Goal: Transaction & Acquisition: Download file/media

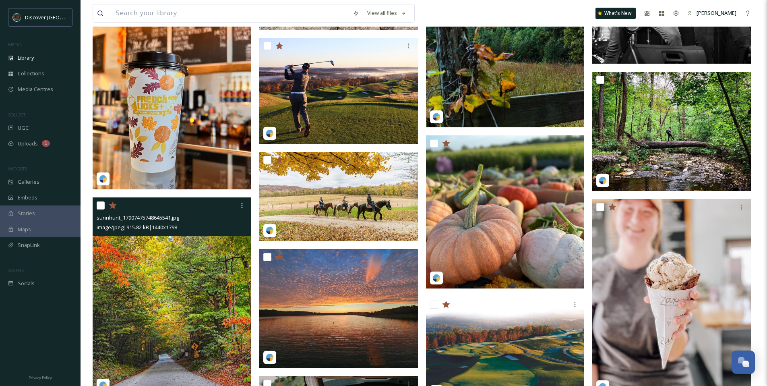
scroll to position [1732, 0]
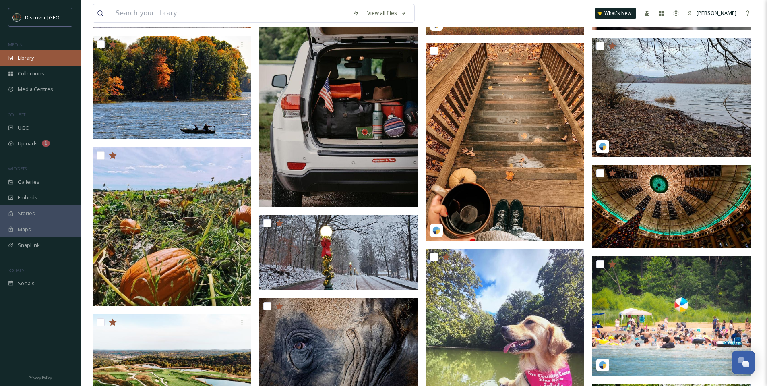
click at [47, 55] on div "Library" at bounding box center [40, 58] width 80 height 16
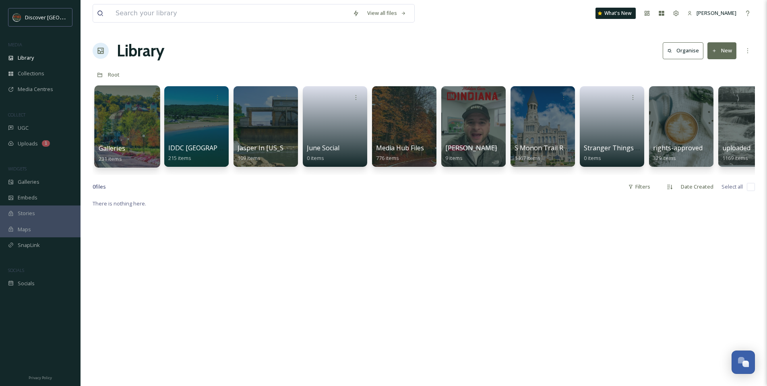
click at [130, 119] on div at bounding box center [127, 126] width 66 height 82
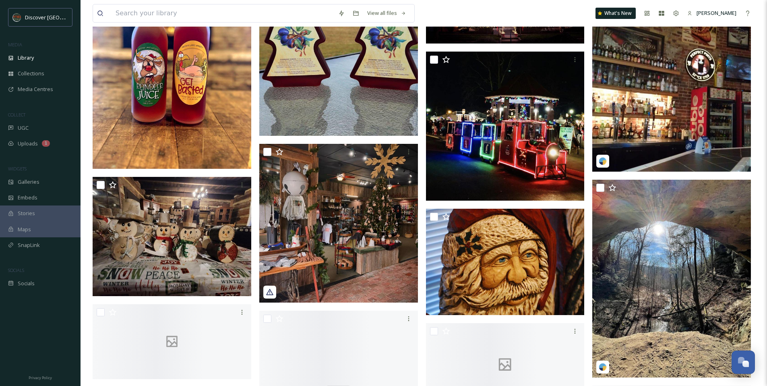
scroll to position [3182, 0]
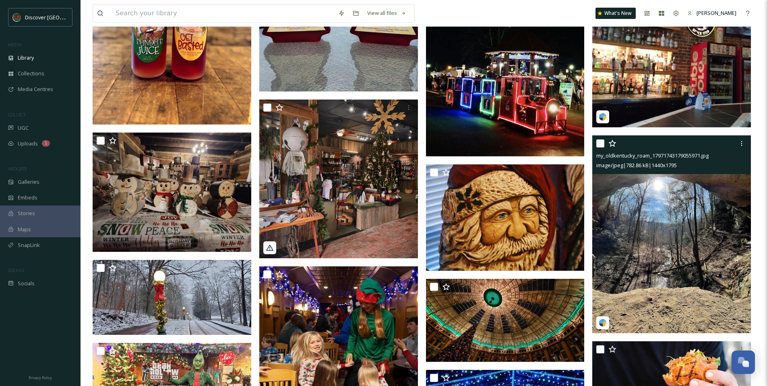
click at [633, 273] on img at bounding box center [671, 234] width 159 height 198
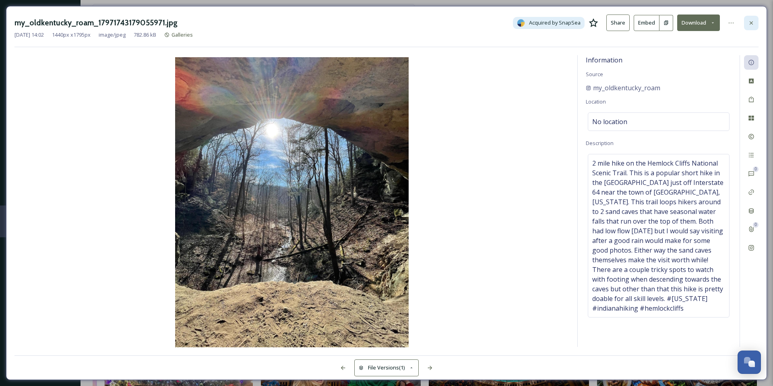
click at [753, 20] on icon at bounding box center [751, 23] width 6 height 6
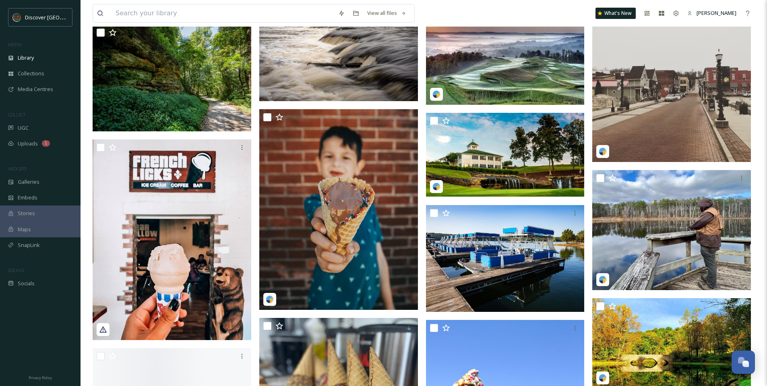
scroll to position [5196, 0]
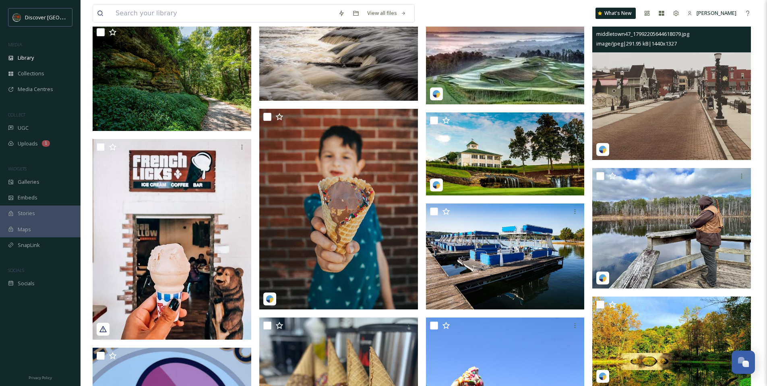
click at [635, 123] on img at bounding box center [671, 87] width 159 height 146
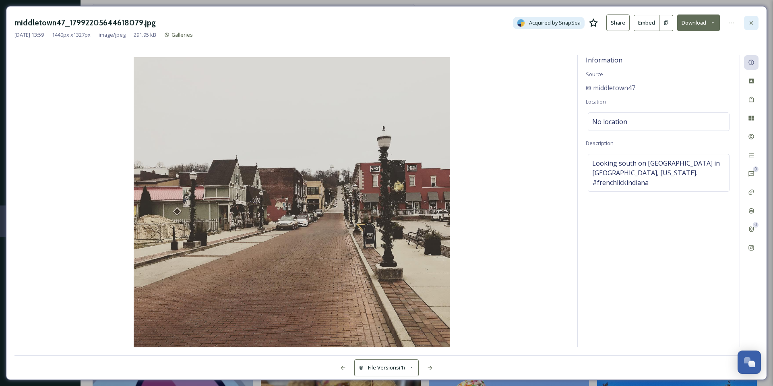
click at [754, 18] on div at bounding box center [751, 23] width 14 height 14
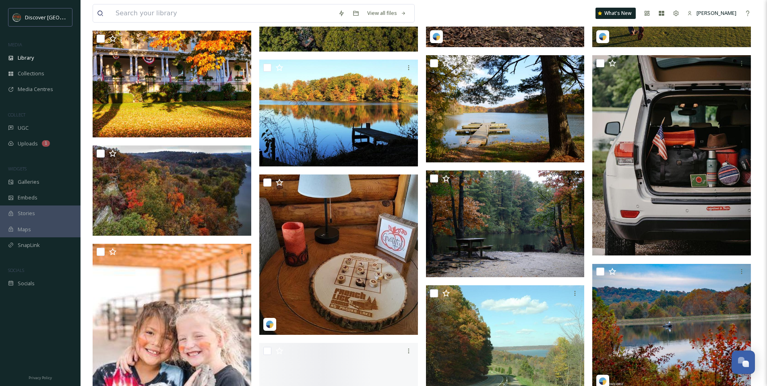
scroll to position [6660, 0]
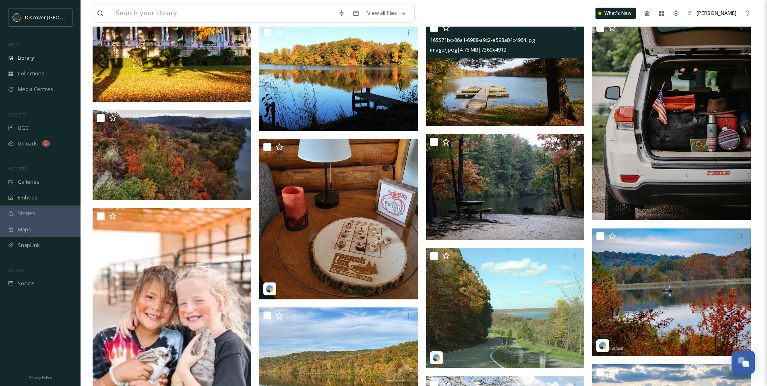
click at [471, 98] on img at bounding box center [505, 73] width 159 height 106
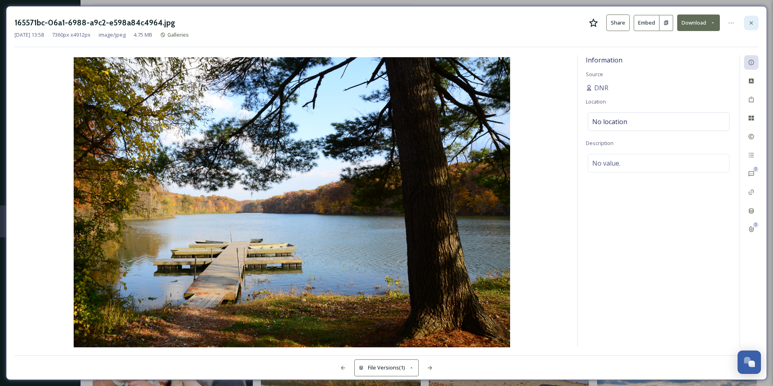
click at [752, 24] on icon at bounding box center [750, 22] width 3 height 3
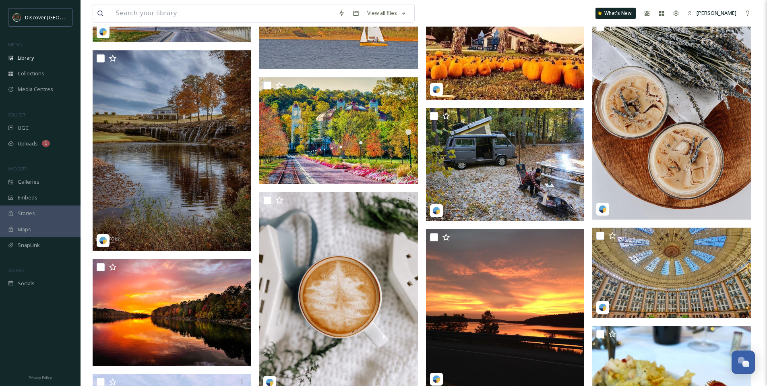
scroll to position [7456, 0]
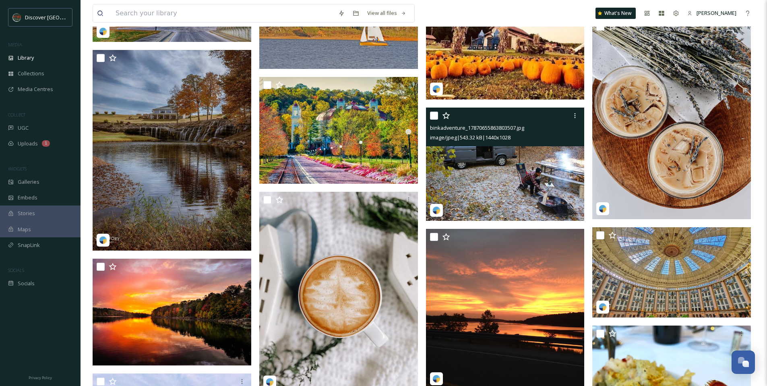
click at [470, 157] on img at bounding box center [505, 163] width 159 height 113
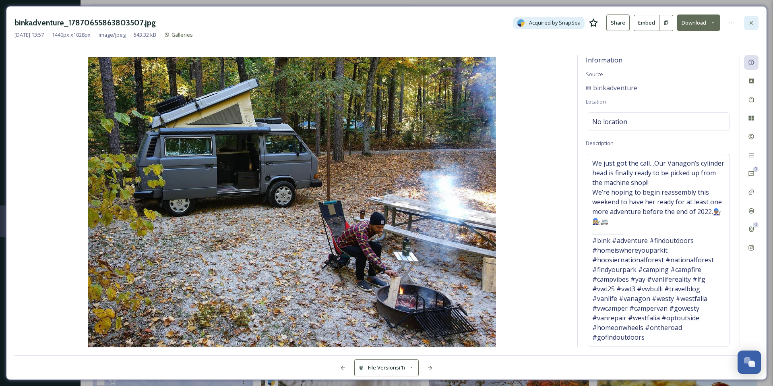
click at [750, 25] on icon at bounding box center [751, 23] width 6 height 6
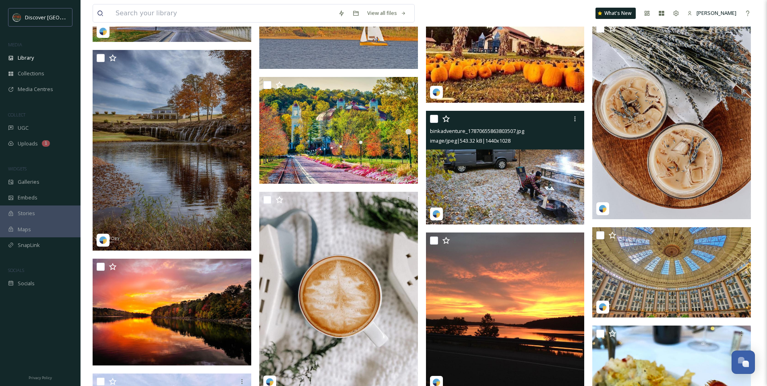
click at [448, 117] on icon at bounding box center [446, 119] width 8 height 8
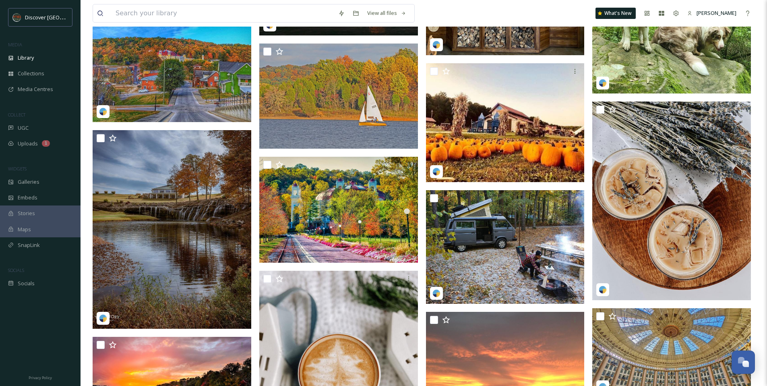
scroll to position [7307, 0]
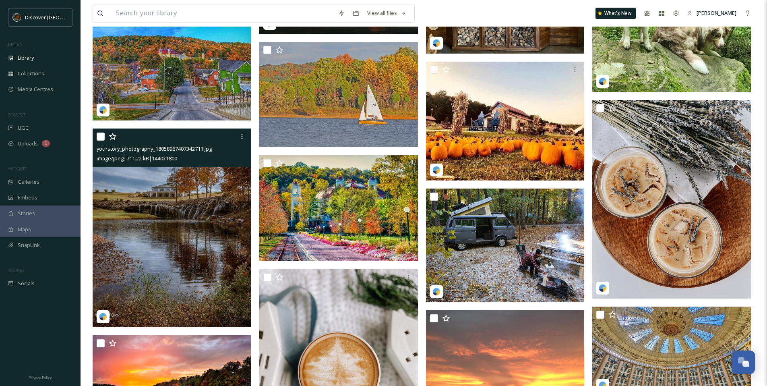
click at [179, 202] on img at bounding box center [172, 227] width 159 height 198
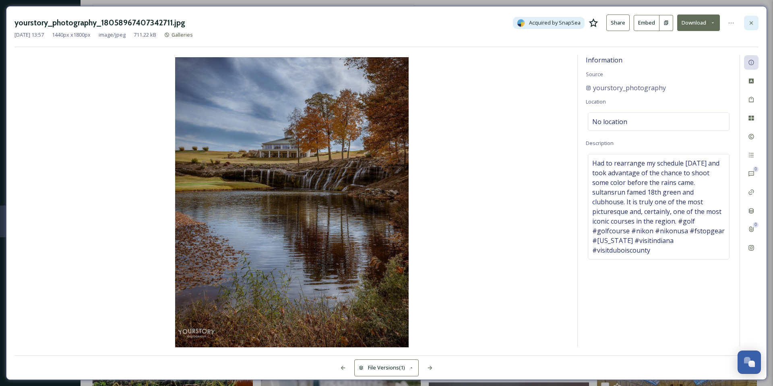
click at [752, 26] on div at bounding box center [751, 23] width 14 height 14
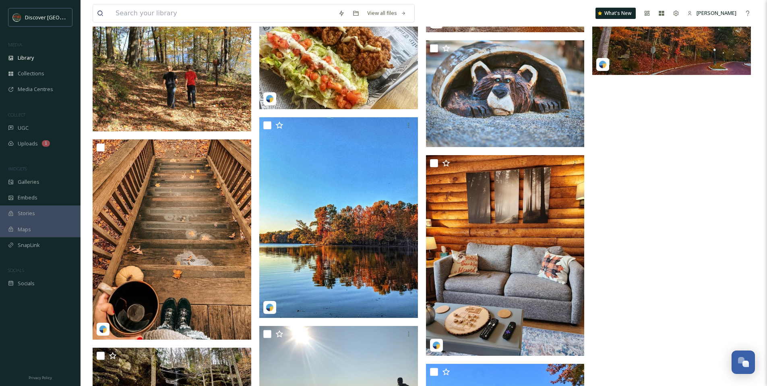
scroll to position [8023, 0]
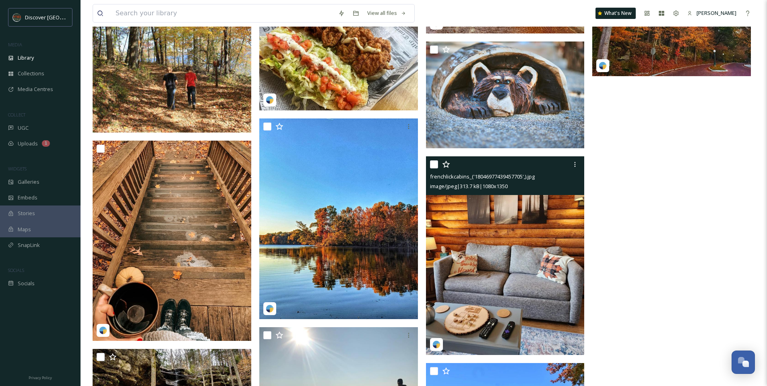
click at [449, 165] on icon at bounding box center [446, 164] width 8 height 8
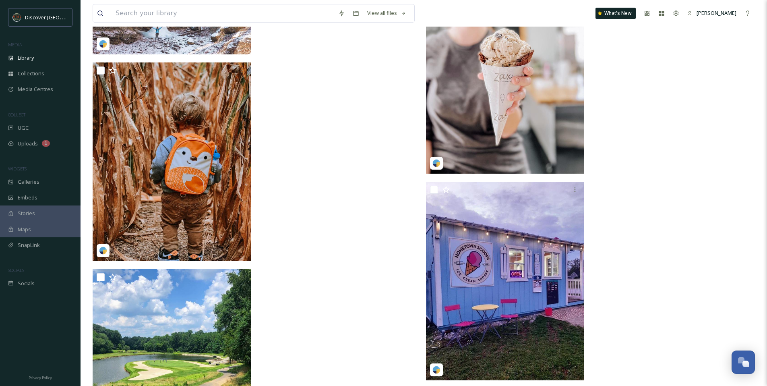
scroll to position [8691, 0]
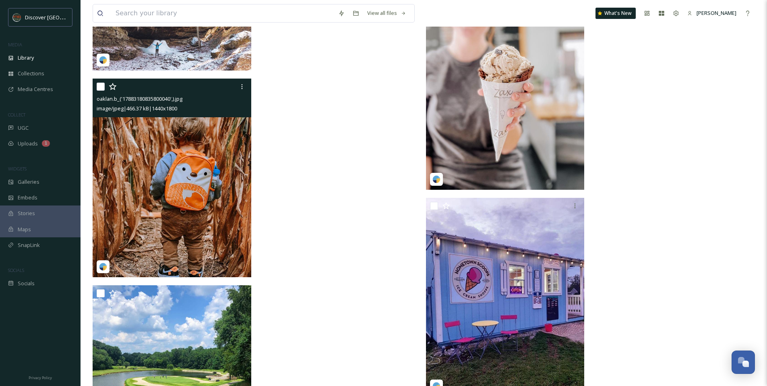
click at [113, 87] on icon at bounding box center [113, 86] width 8 height 8
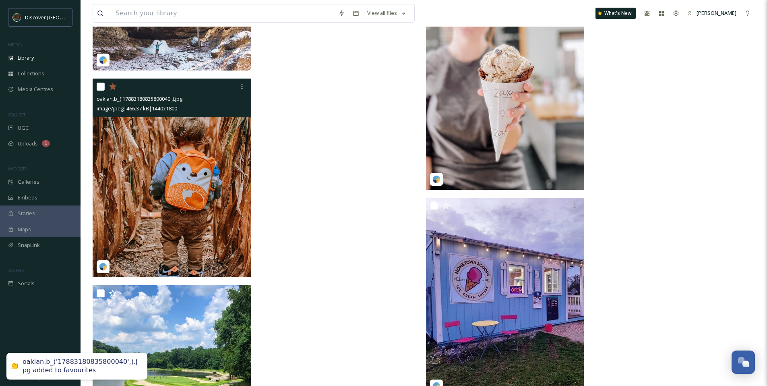
click at [129, 132] on img at bounding box center [172, 177] width 159 height 198
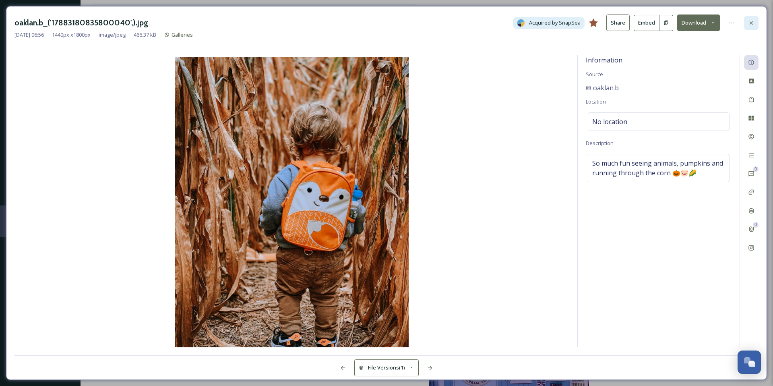
click at [751, 26] on div at bounding box center [751, 23] width 14 height 14
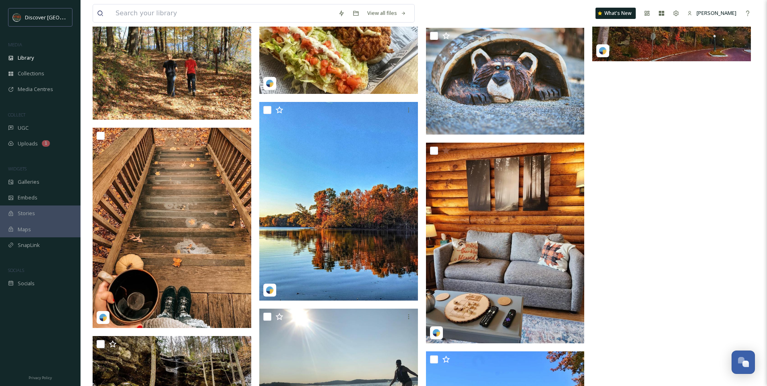
scroll to position [8045, 0]
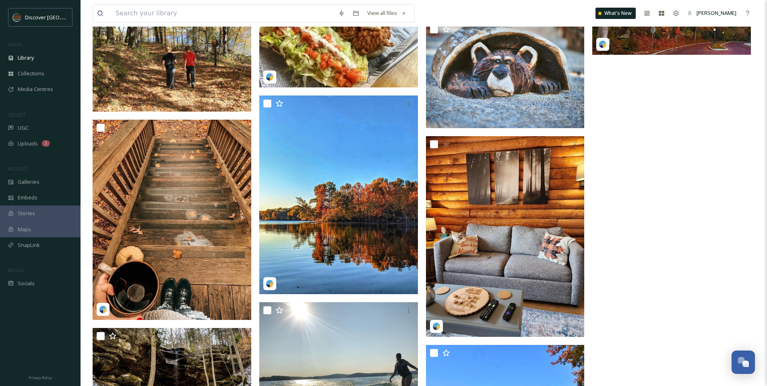
click at [165, 56] on img at bounding box center [172, 32] width 159 height 159
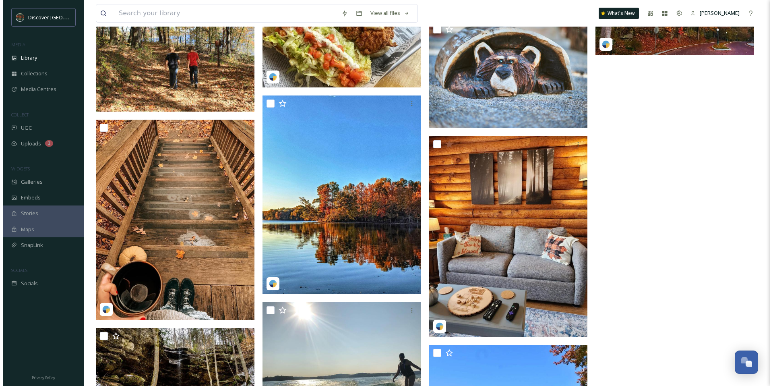
scroll to position [7878, 0]
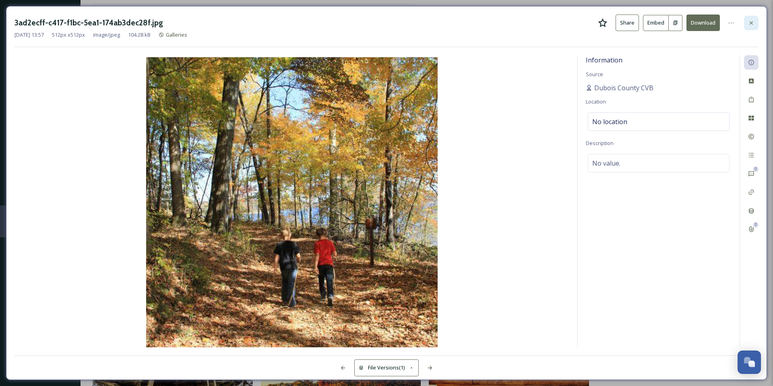
click at [748, 24] on icon at bounding box center [751, 23] width 6 height 6
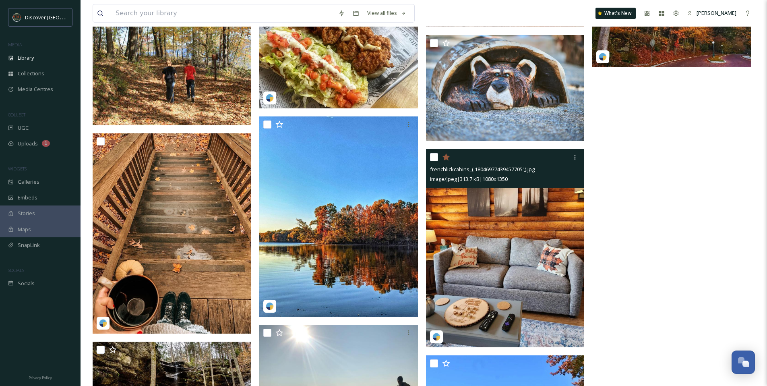
scroll to position [8006, 0]
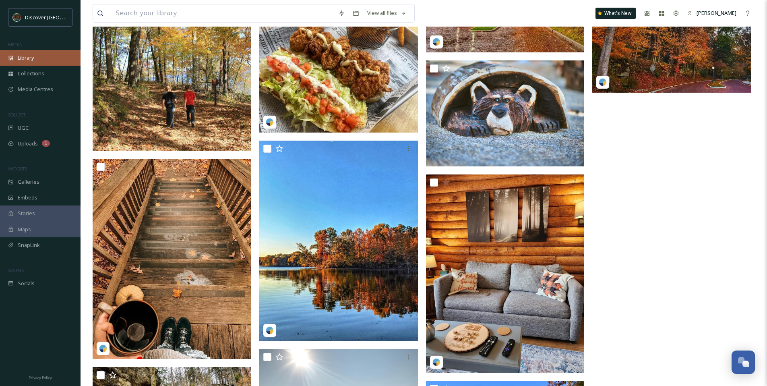
click at [29, 57] on span "Library" at bounding box center [26, 58] width 16 height 8
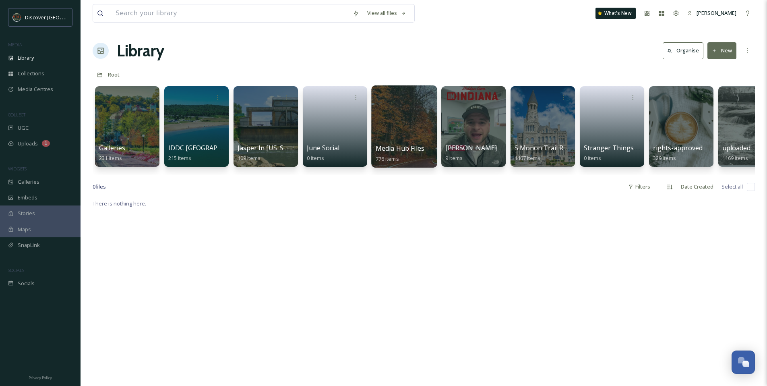
click at [386, 126] on div at bounding box center [404, 126] width 66 height 82
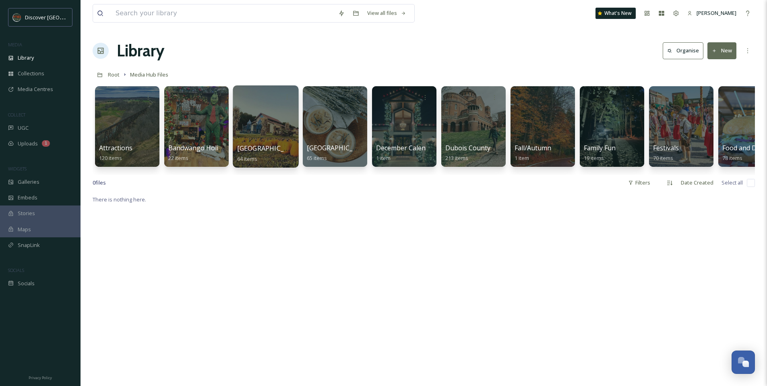
click at [281, 118] on div at bounding box center [266, 126] width 66 height 82
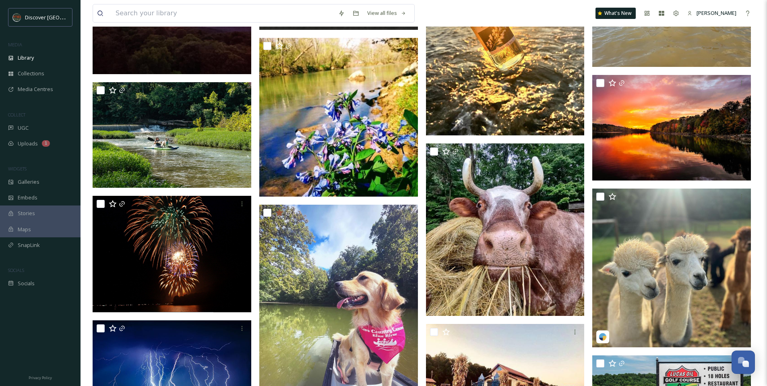
scroll to position [960, 0]
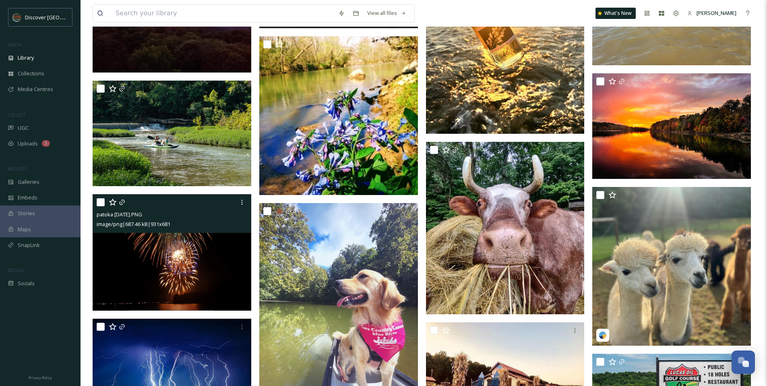
click at [134, 252] on img at bounding box center [172, 252] width 159 height 116
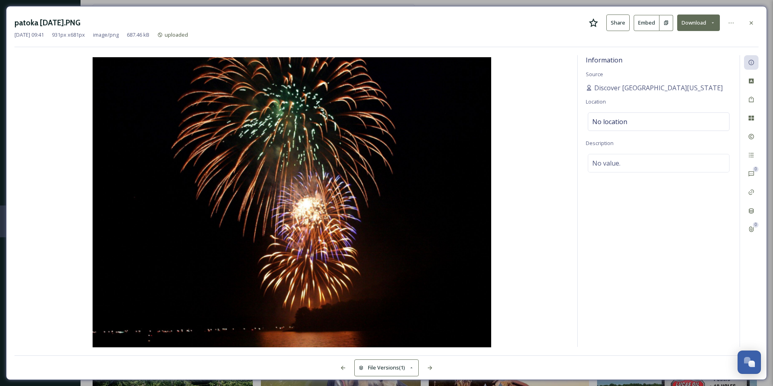
click at [591, 25] on icon at bounding box center [593, 22] width 9 height 9
click at [755, 26] on div at bounding box center [751, 23] width 14 height 14
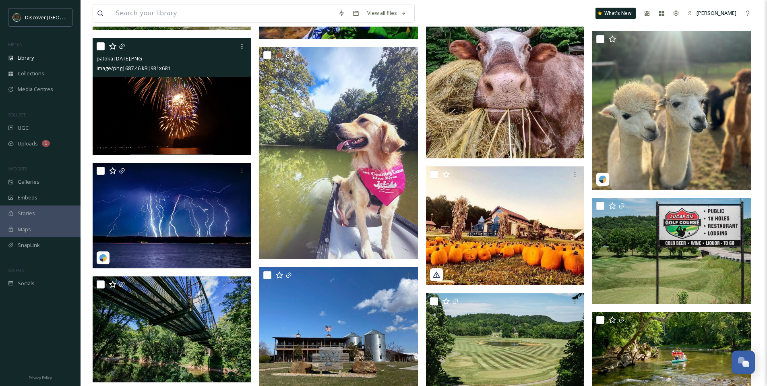
scroll to position [1116, 0]
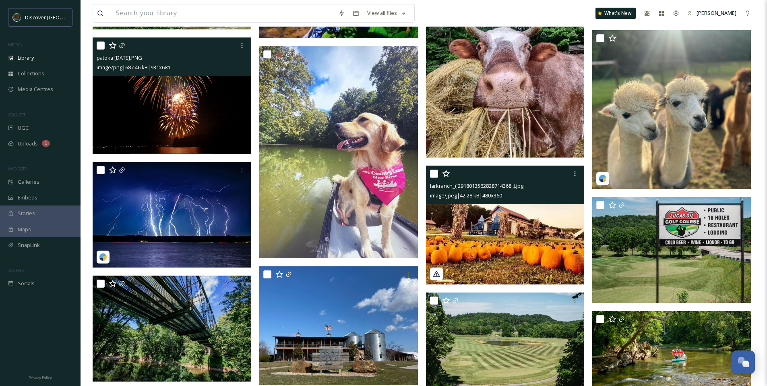
click at [503, 223] on img at bounding box center [505, 224] width 159 height 119
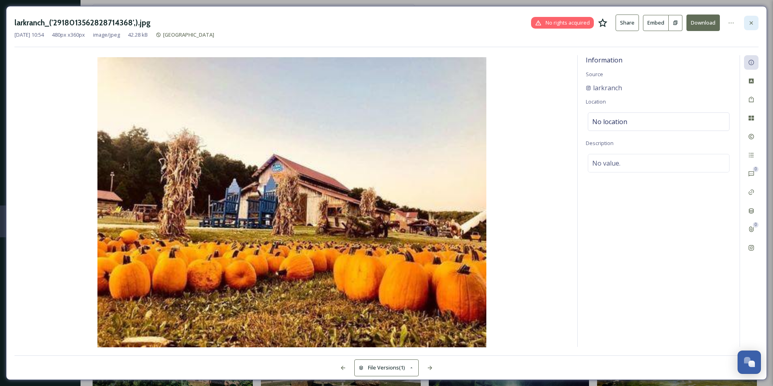
click at [753, 24] on icon at bounding box center [751, 23] width 6 height 6
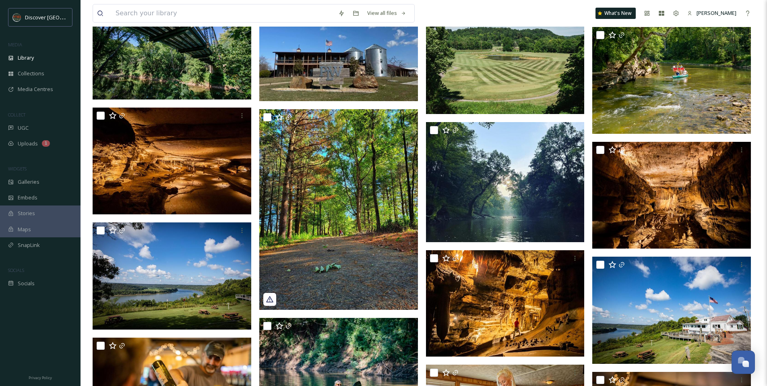
scroll to position [1413, 0]
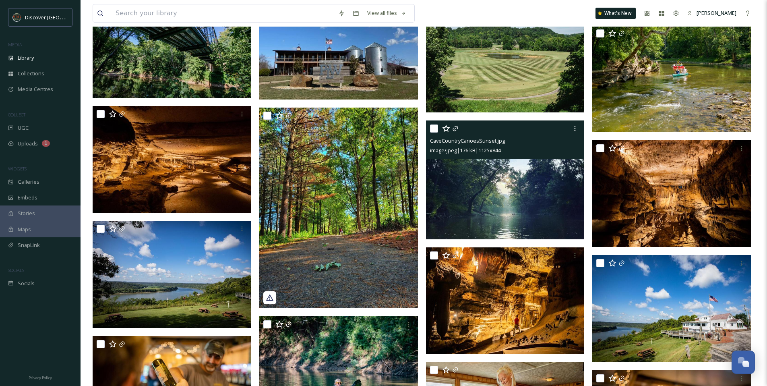
click at [498, 188] on img at bounding box center [505, 179] width 159 height 119
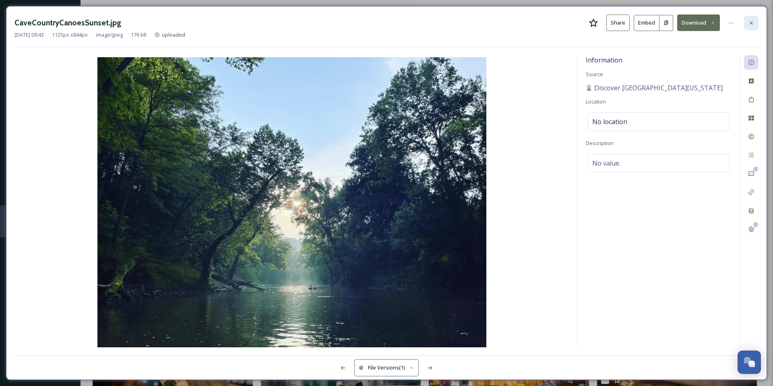
click at [754, 23] on icon at bounding box center [751, 23] width 6 height 6
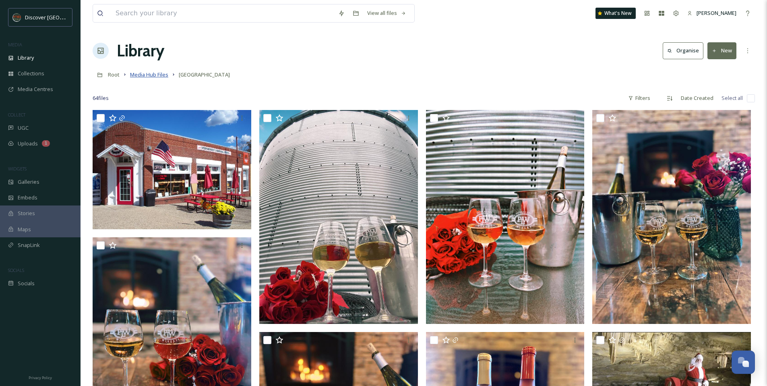
click at [161, 73] on span "Media Hub Files" at bounding box center [149, 74] width 38 height 7
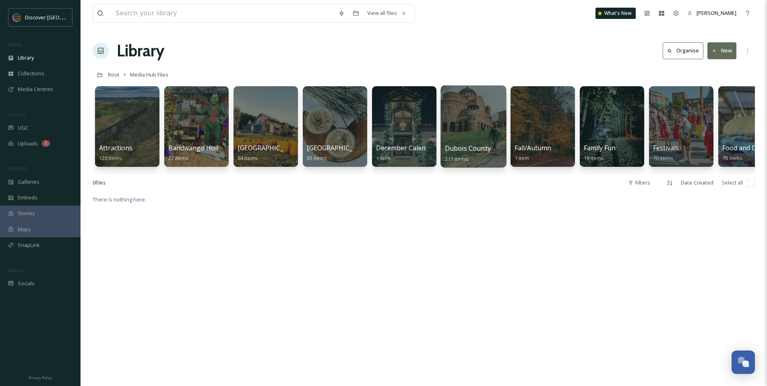
click at [448, 134] on div at bounding box center [473, 126] width 66 height 82
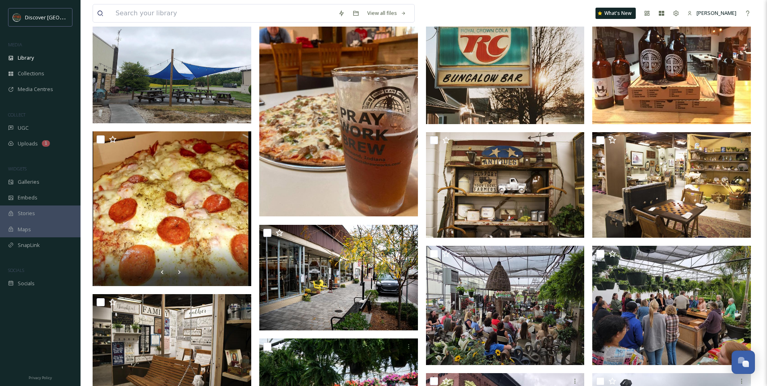
scroll to position [107, 0]
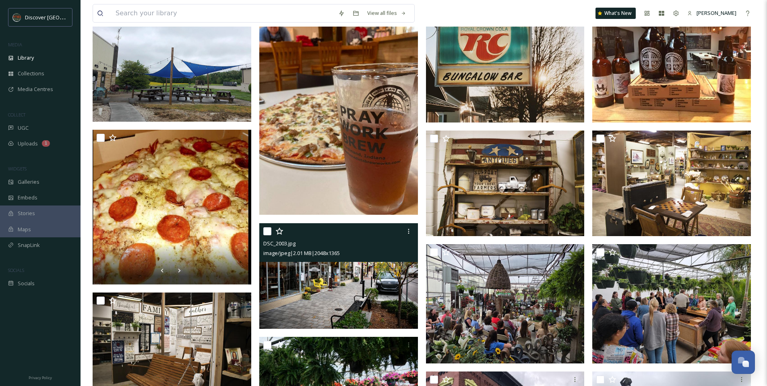
click at [394, 259] on div "DSC_2003.jpg image/jpeg | 2.01 MB | 2048 x 1365" at bounding box center [338, 242] width 159 height 39
click at [398, 275] on img at bounding box center [338, 276] width 159 height 106
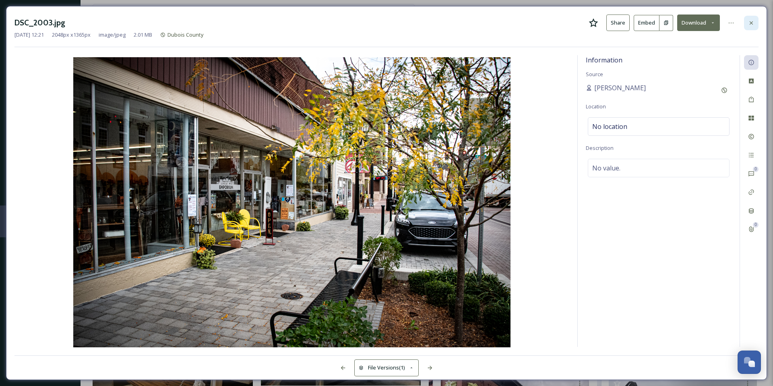
click at [750, 25] on icon at bounding box center [751, 23] width 6 height 6
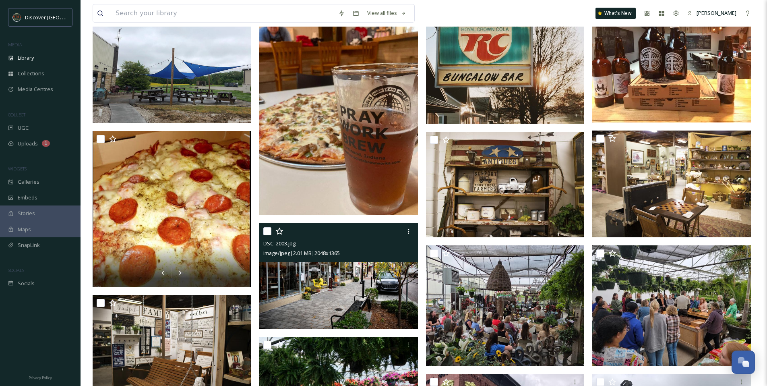
click at [385, 311] on img at bounding box center [338, 276] width 159 height 106
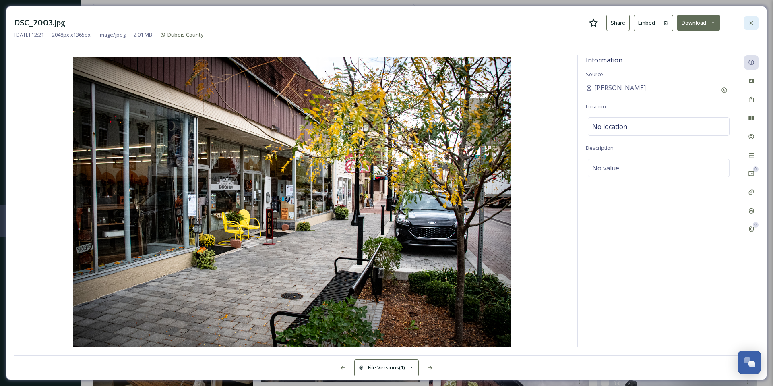
click at [754, 24] on div at bounding box center [751, 23] width 14 height 14
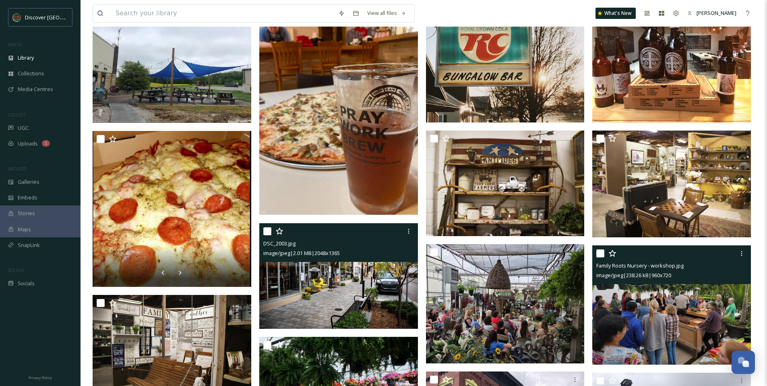
click at [649, 306] on img at bounding box center [671, 304] width 159 height 119
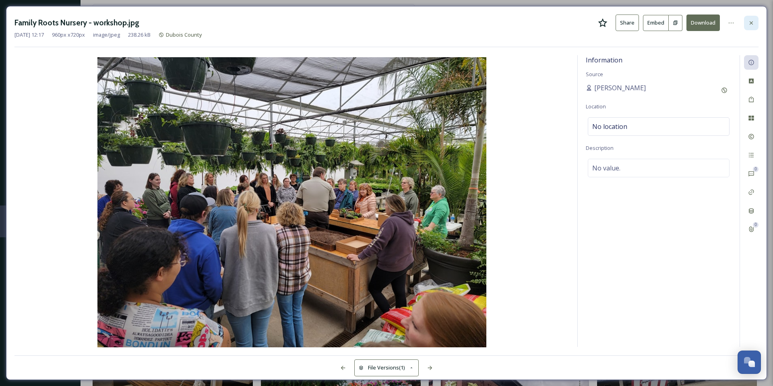
click at [754, 23] on icon at bounding box center [751, 23] width 6 height 6
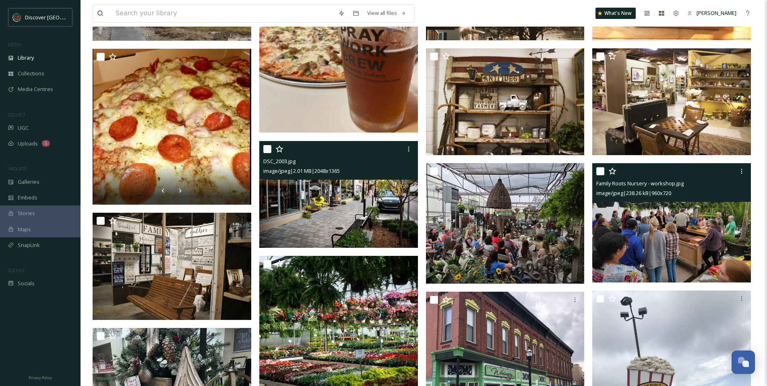
scroll to position [246, 0]
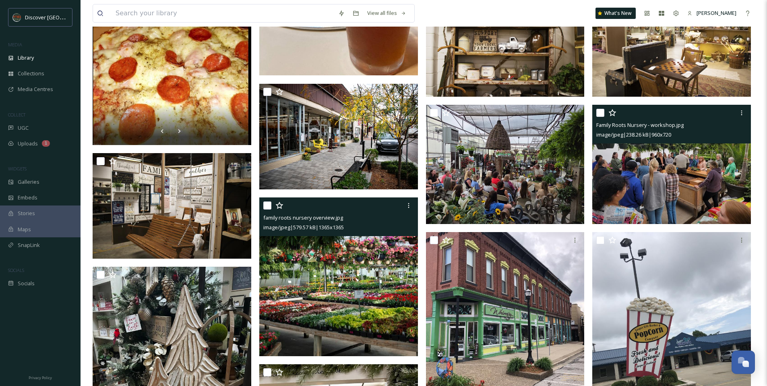
click at [336, 273] on img at bounding box center [338, 276] width 159 height 159
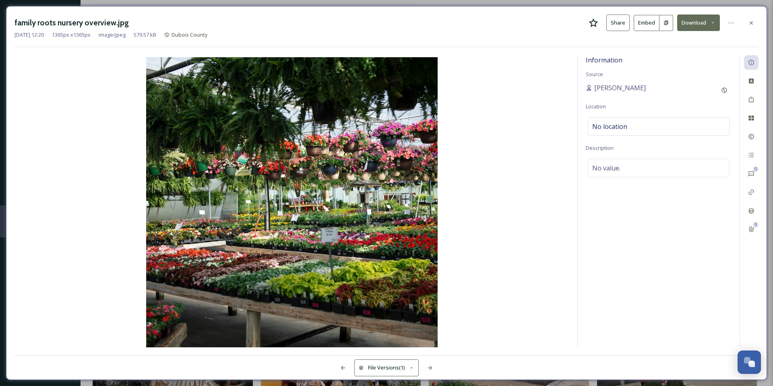
click at [594, 24] on icon at bounding box center [593, 23] width 10 height 10
click at [751, 26] on div at bounding box center [751, 23] width 14 height 14
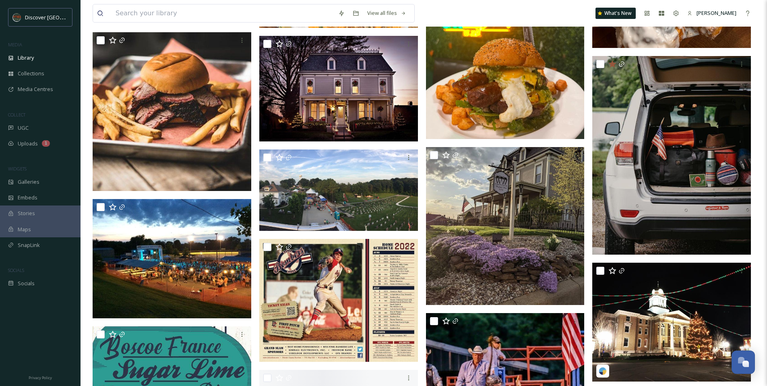
scroll to position [3446, 0]
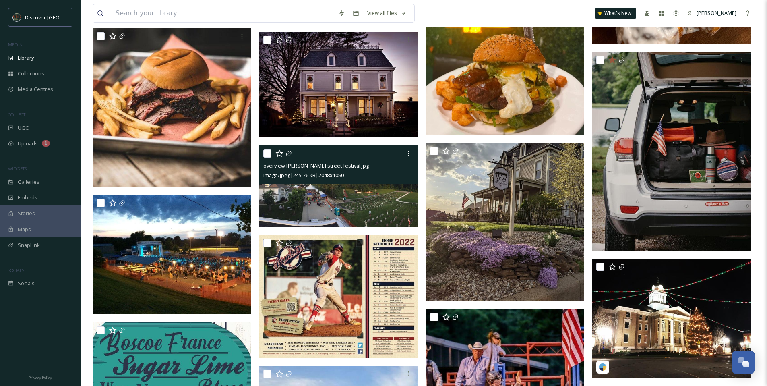
click at [358, 205] on img at bounding box center [338, 185] width 159 height 81
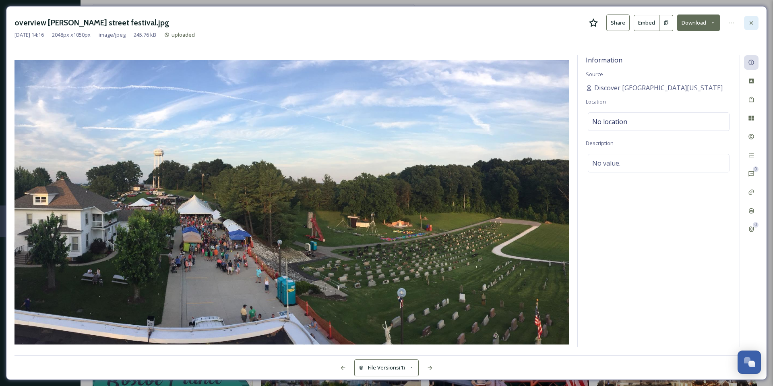
click at [751, 22] on icon at bounding box center [751, 23] width 6 height 6
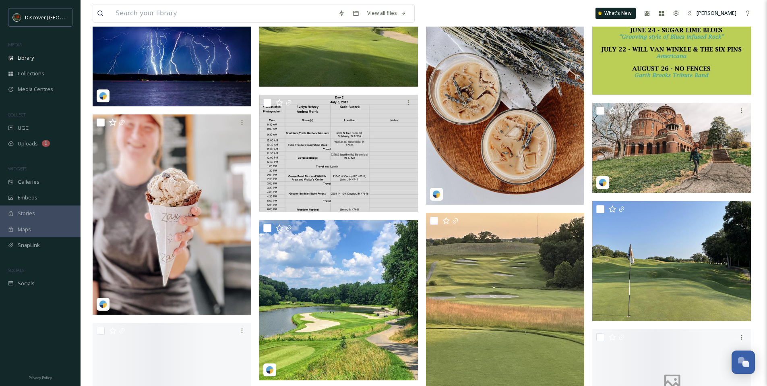
scroll to position [4093, 0]
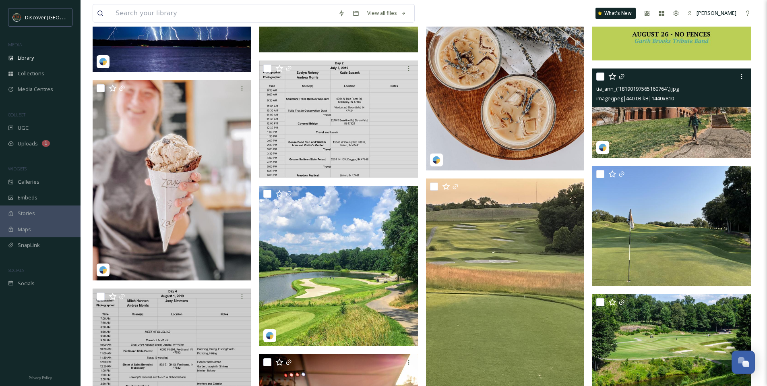
click at [652, 124] on img at bounding box center [671, 112] width 159 height 89
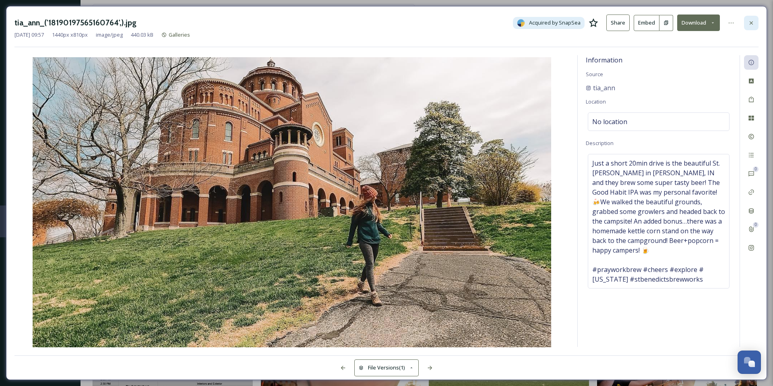
click at [750, 21] on icon at bounding box center [751, 23] width 6 height 6
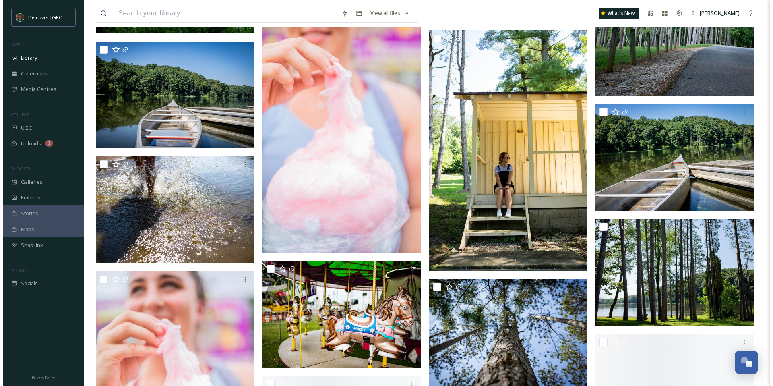
scroll to position [6754, 0]
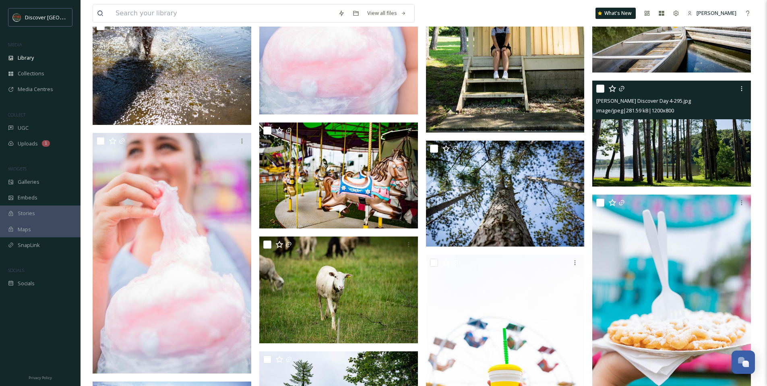
click at [638, 147] on img at bounding box center [671, 133] width 159 height 106
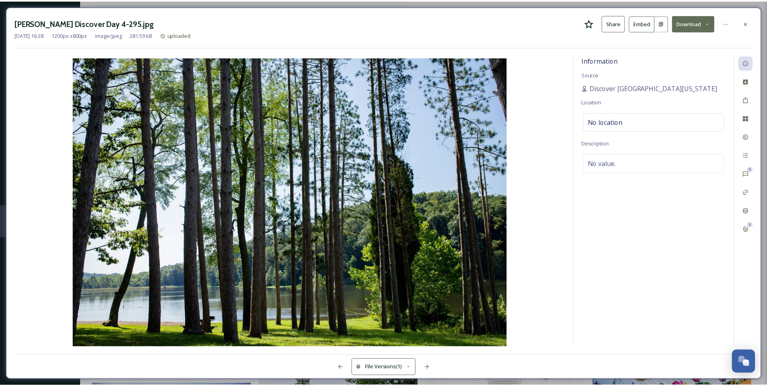
scroll to position [6756, 0]
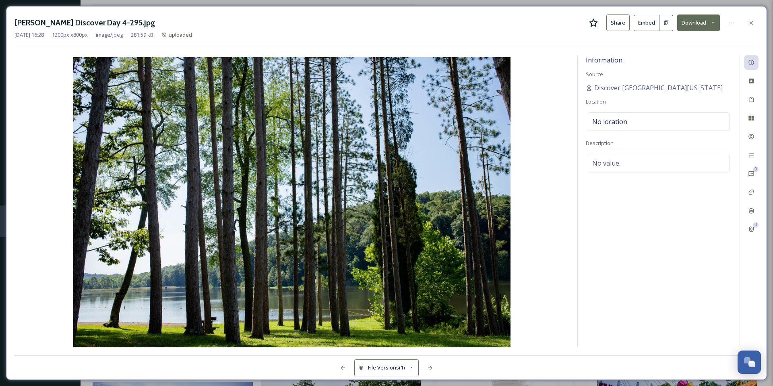
click at [596, 20] on icon at bounding box center [593, 23] width 10 height 10
click at [754, 23] on icon at bounding box center [751, 23] width 6 height 6
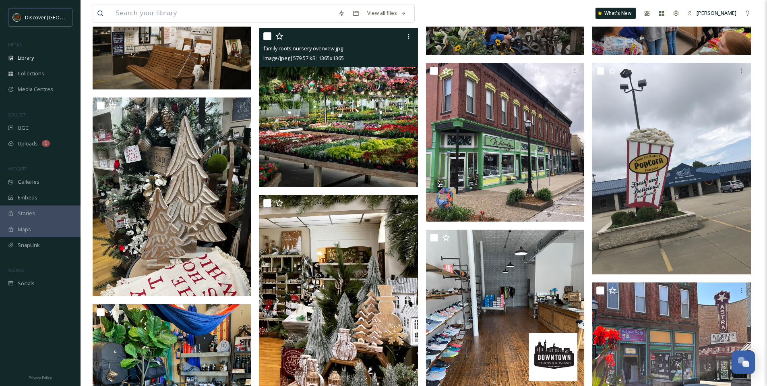
scroll to position [397, 0]
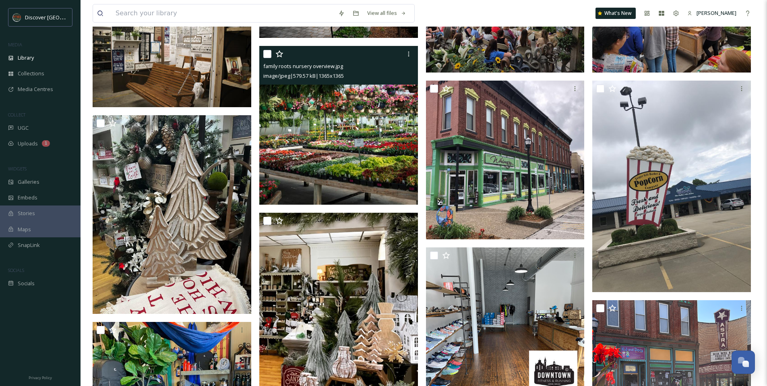
click at [336, 127] on img at bounding box center [338, 125] width 159 height 159
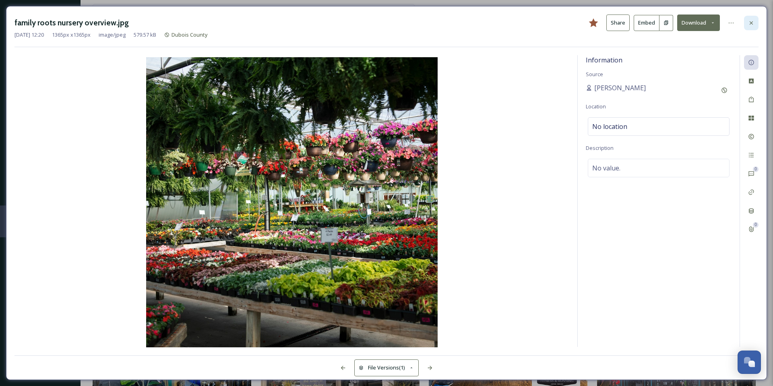
click at [749, 25] on icon at bounding box center [751, 23] width 6 height 6
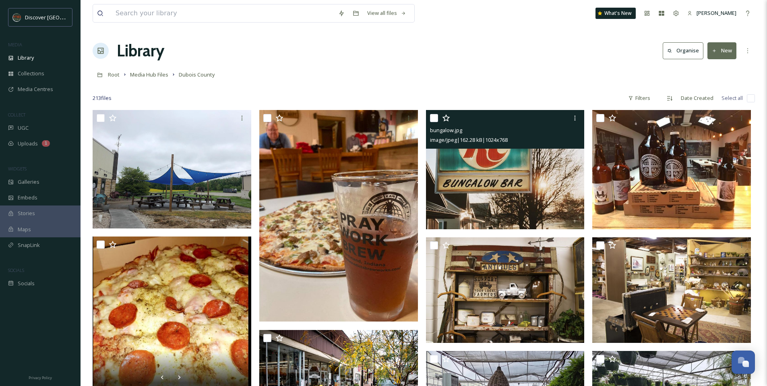
click at [491, 200] on img at bounding box center [505, 169] width 159 height 119
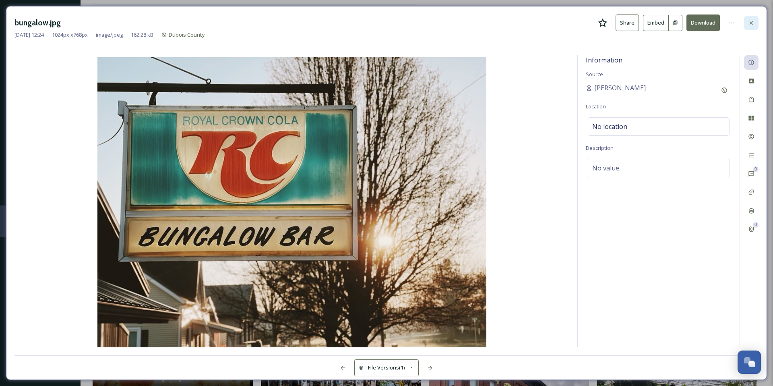
click at [753, 21] on icon at bounding box center [751, 23] width 6 height 6
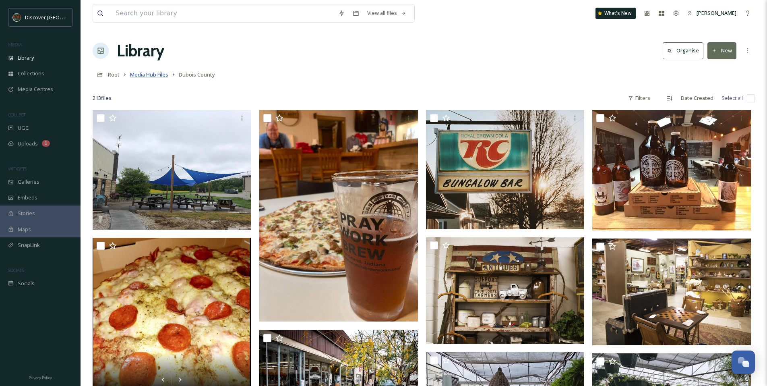
click at [144, 75] on span "Media Hub Files" at bounding box center [149, 74] width 38 height 7
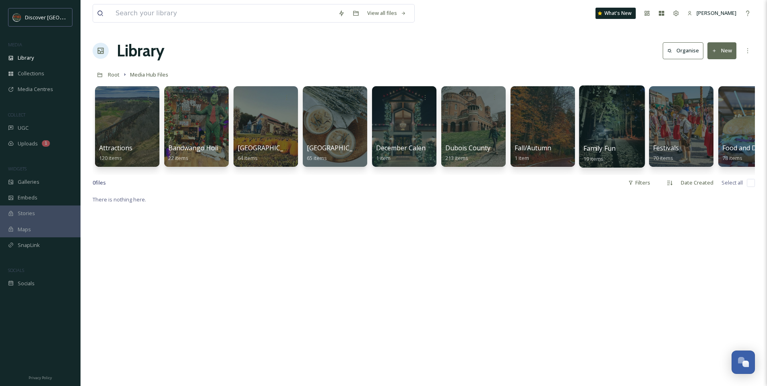
click at [604, 118] on div at bounding box center [612, 126] width 66 height 82
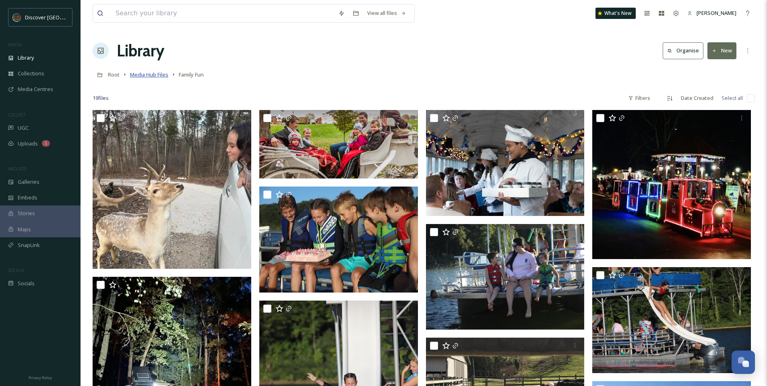
click at [153, 76] on span "Media Hub Files" at bounding box center [149, 74] width 38 height 7
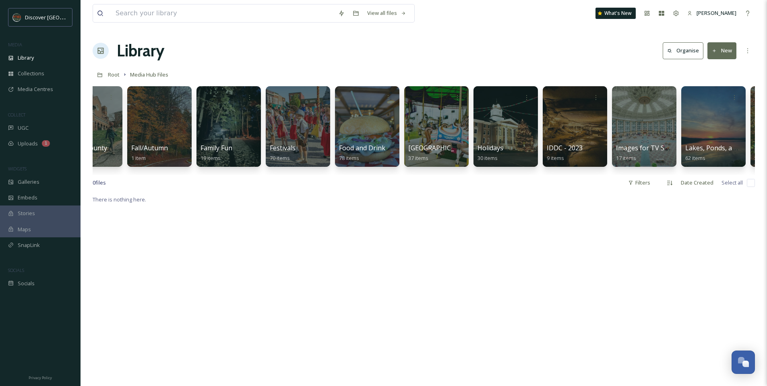
scroll to position [0, 391]
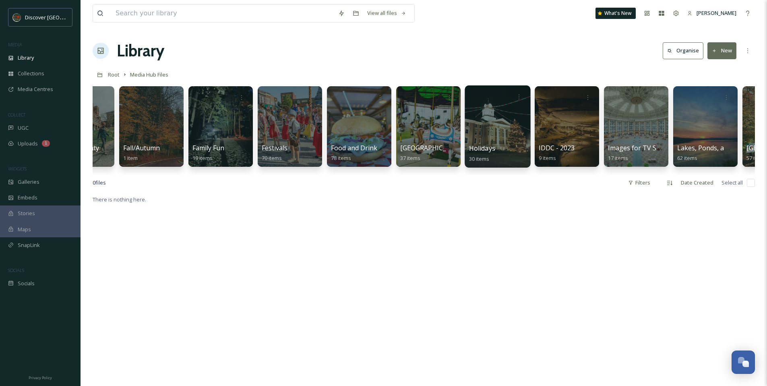
click at [497, 128] on div at bounding box center [497, 126] width 66 height 82
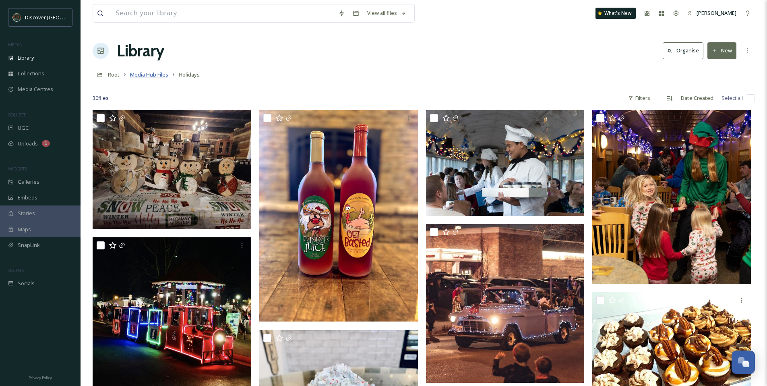
click at [140, 78] on span "Media Hub Files" at bounding box center [149, 74] width 38 height 7
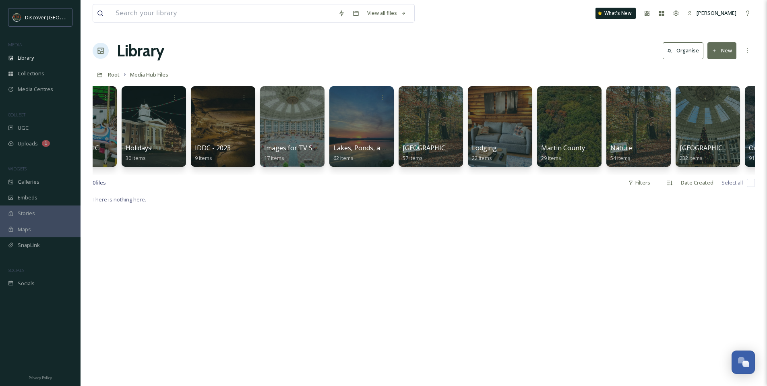
scroll to position [0, 736]
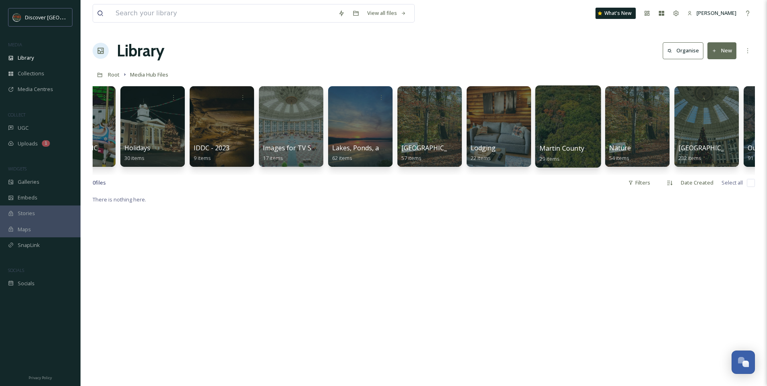
click at [573, 126] on div at bounding box center [568, 126] width 66 height 82
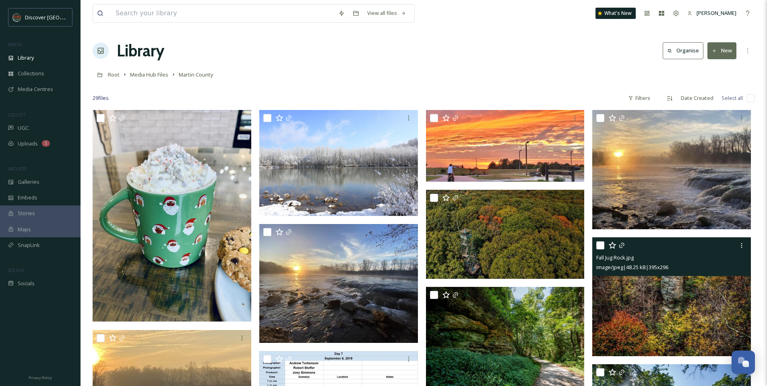
click at [653, 309] on img at bounding box center [671, 296] width 159 height 119
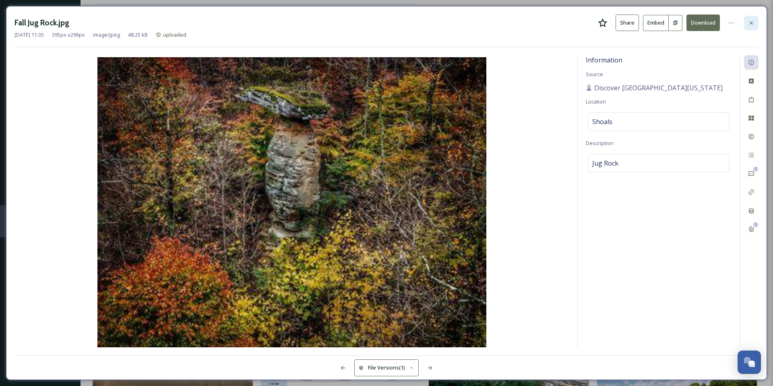
click at [755, 25] on div at bounding box center [751, 23] width 14 height 14
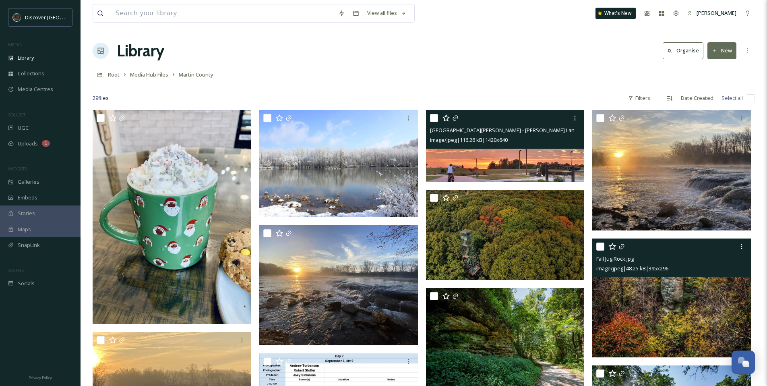
click at [468, 161] on img at bounding box center [505, 145] width 159 height 71
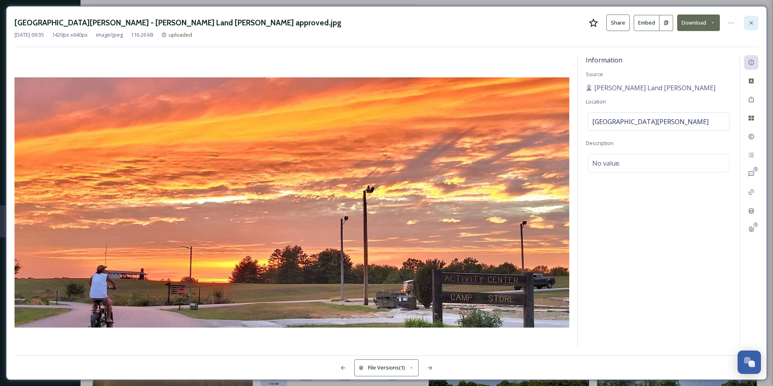
click at [749, 25] on icon at bounding box center [751, 23] width 6 height 6
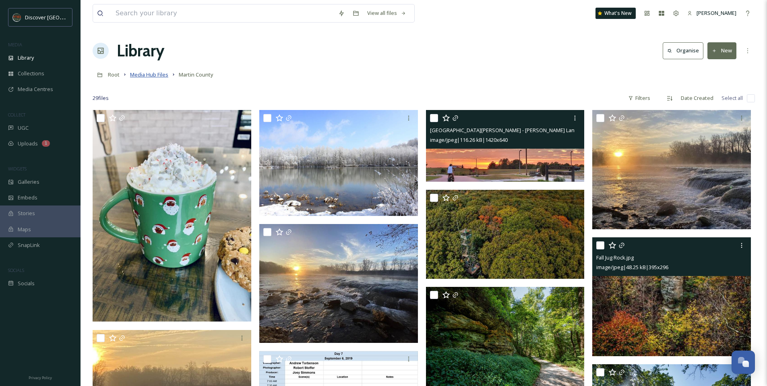
click at [137, 73] on span "Media Hub Files" at bounding box center [149, 74] width 38 height 7
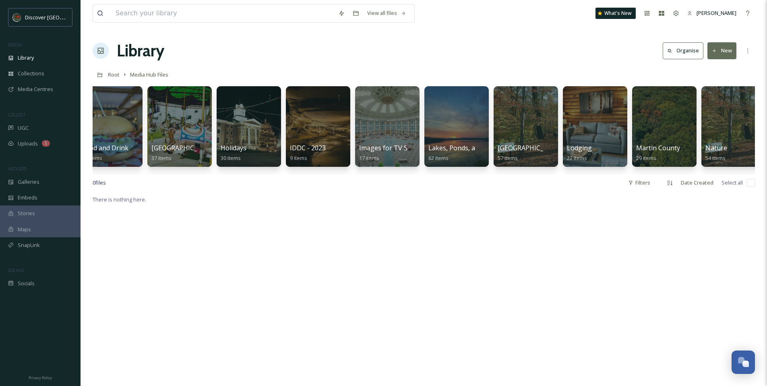
scroll to position [0, 641]
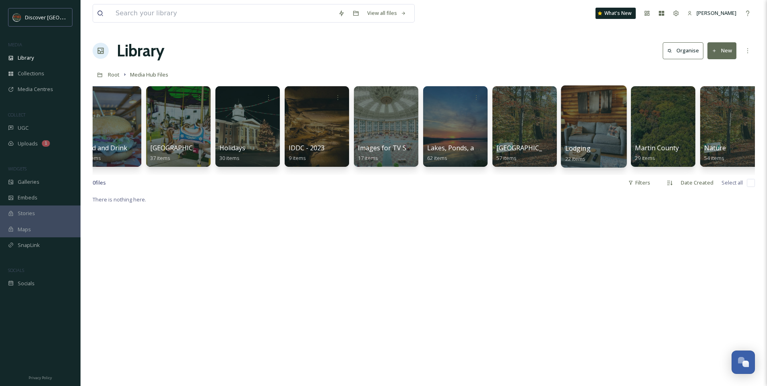
click at [580, 132] on div at bounding box center [594, 126] width 66 height 82
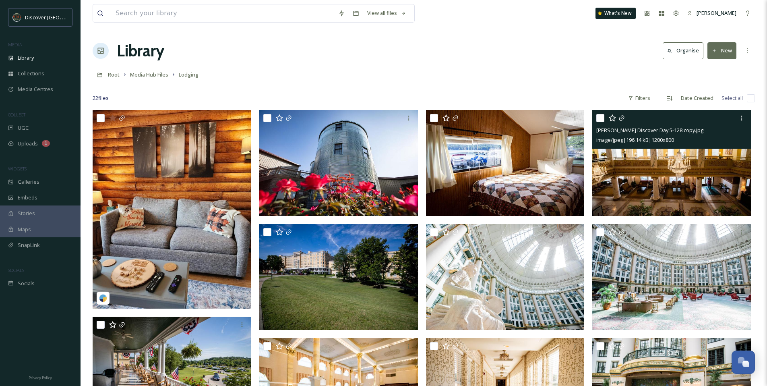
click at [618, 186] on img at bounding box center [671, 163] width 159 height 106
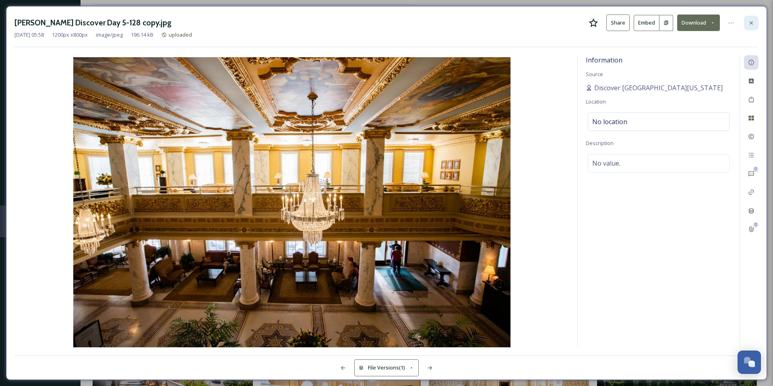
click at [753, 22] on icon at bounding box center [751, 23] width 6 height 6
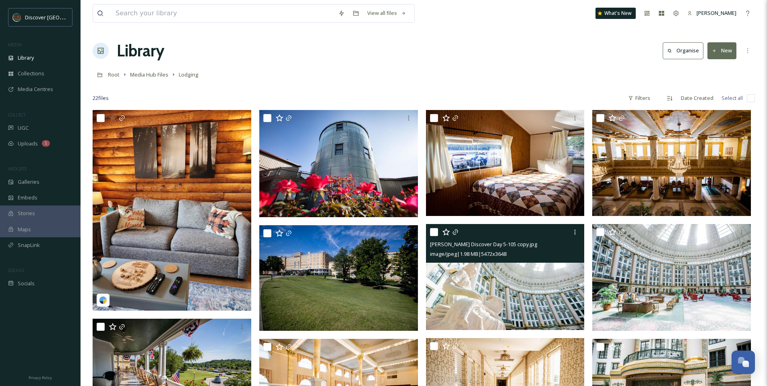
click at [456, 287] on img at bounding box center [505, 277] width 159 height 106
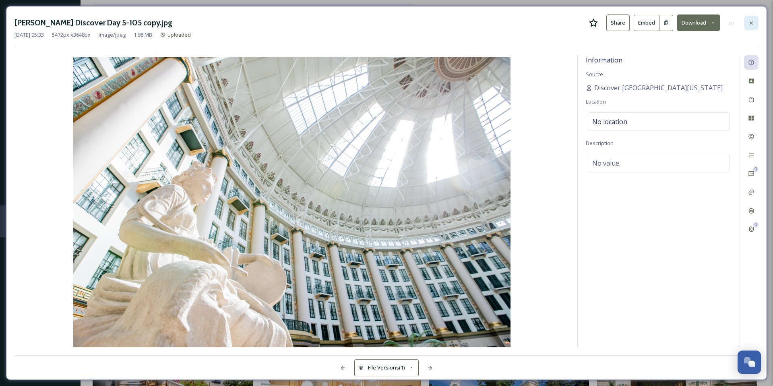
click at [758, 25] on div at bounding box center [751, 23] width 14 height 14
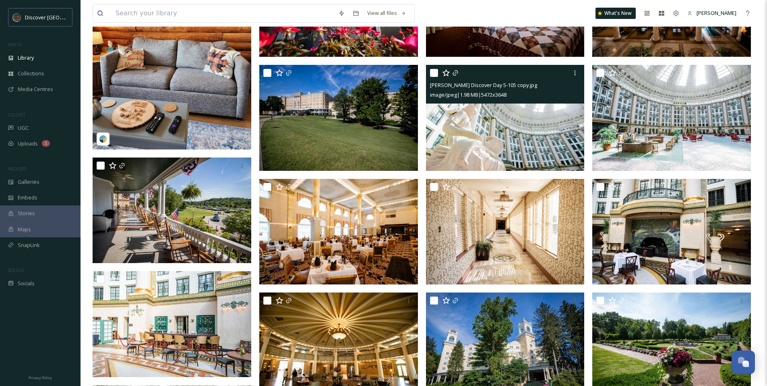
scroll to position [166, 0]
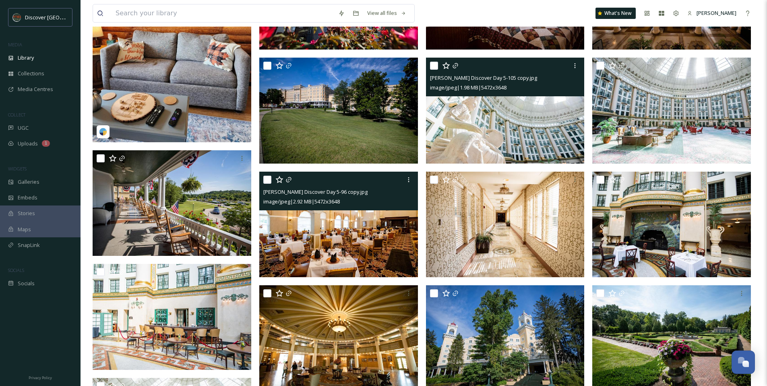
click at [318, 245] on img at bounding box center [338, 224] width 159 height 106
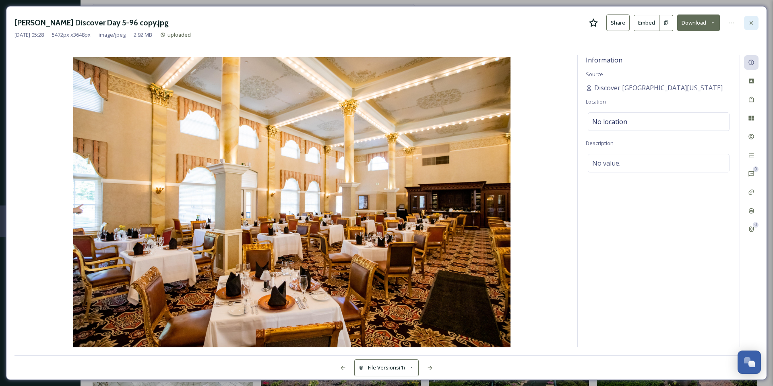
click at [755, 21] on div at bounding box center [751, 23] width 14 height 14
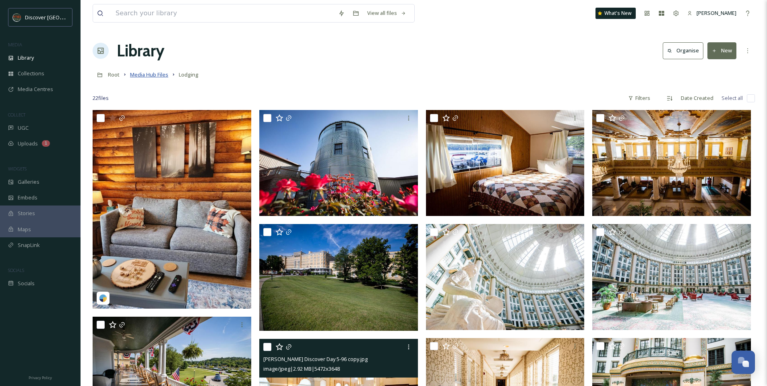
click at [139, 76] on span "Media Hub Files" at bounding box center [149, 74] width 38 height 7
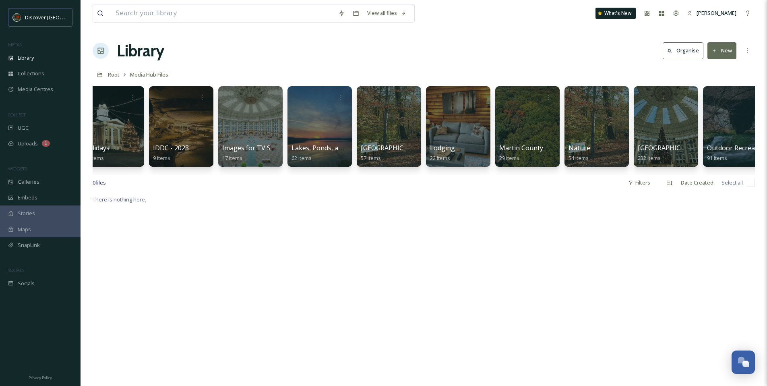
scroll to position [0, 778]
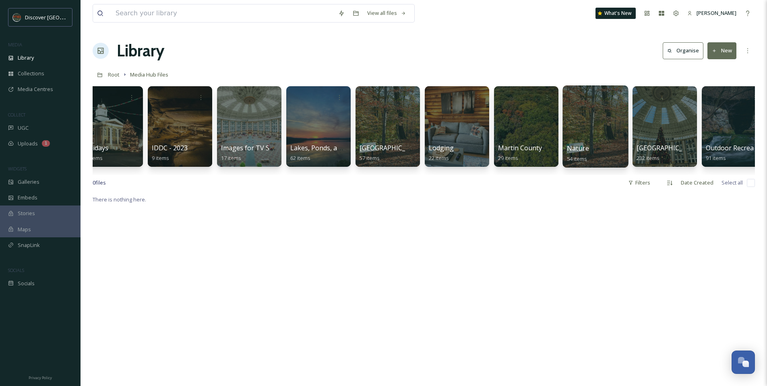
click at [596, 112] on div at bounding box center [595, 126] width 66 height 82
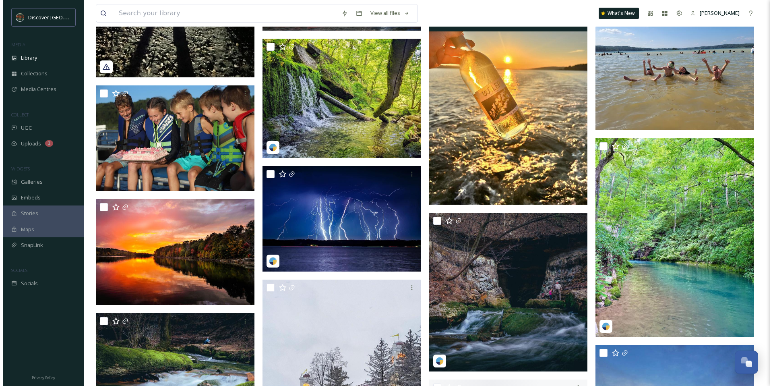
scroll to position [697, 0]
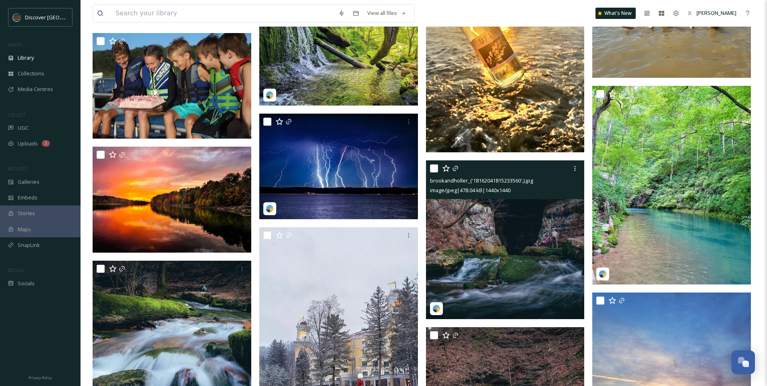
click at [525, 262] on img at bounding box center [505, 239] width 159 height 159
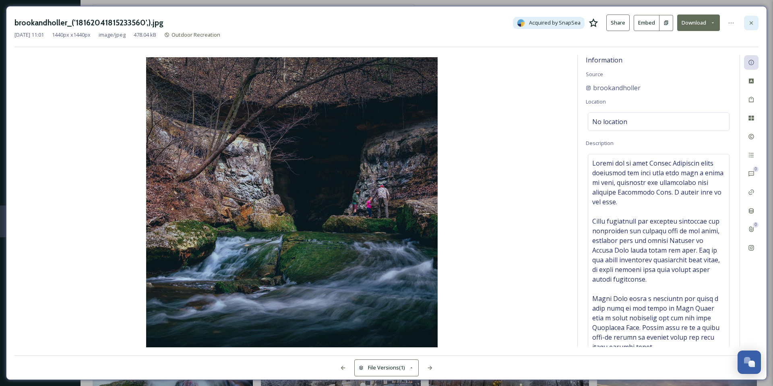
click at [751, 22] on icon at bounding box center [750, 22] width 3 height 3
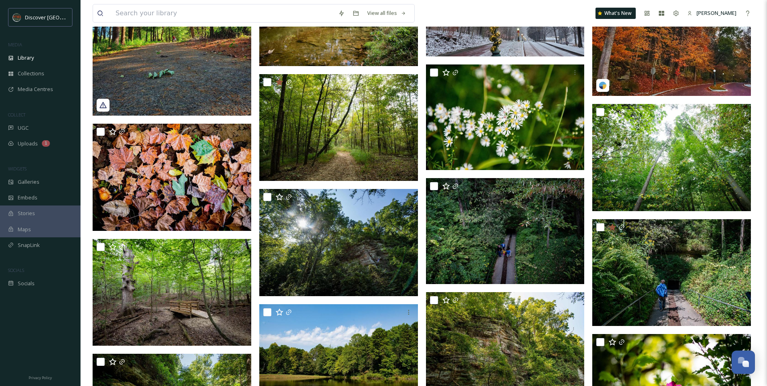
scroll to position [1041, 0]
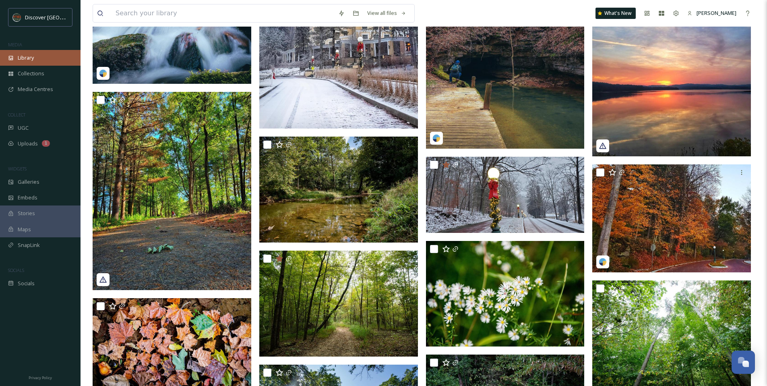
click at [25, 57] on span "Library" at bounding box center [26, 58] width 16 height 8
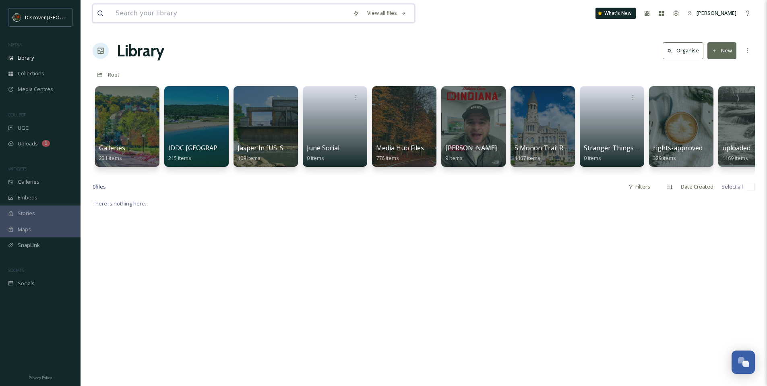
click at [184, 19] on input at bounding box center [229, 13] width 237 height 18
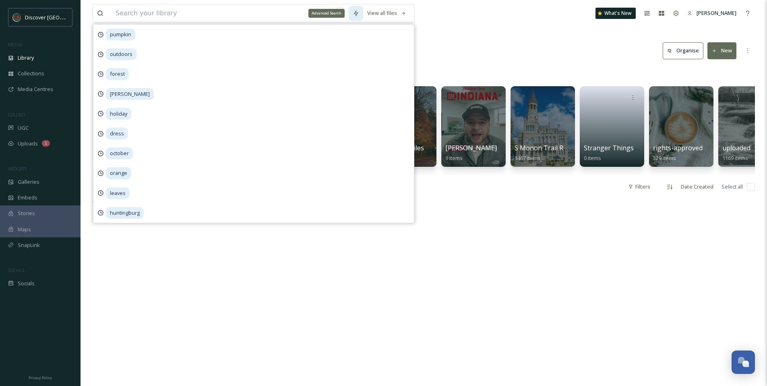
click at [351, 12] on div "Advanced Search" at bounding box center [356, 13] width 14 height 14
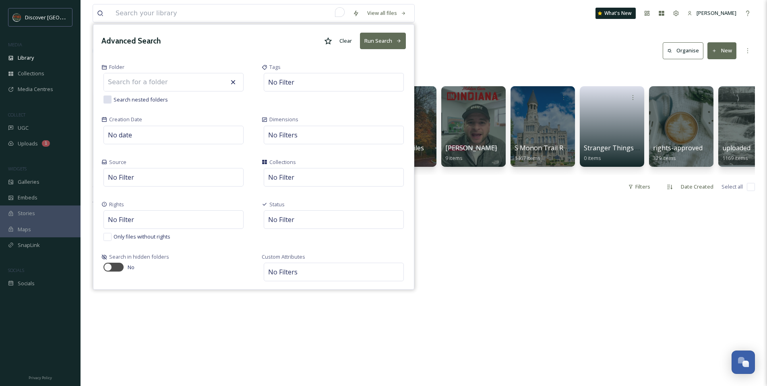
click at [318, 45] on div "Advanced Search Clear Run Search" at bounding box center [253, 41] width 320 height 33
click at [323, 44] on div at bounding box center [328, 41] width 14 height 14
click at [380, 42] on button "Run Search" at bounding box center [383, 41] width 46 height 16
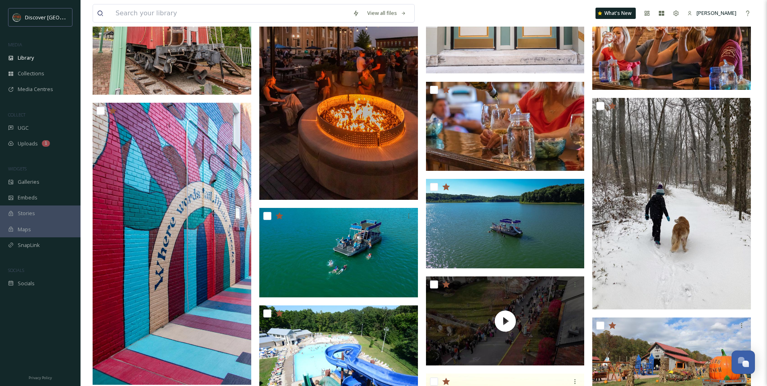
scroll to position [659, 0]
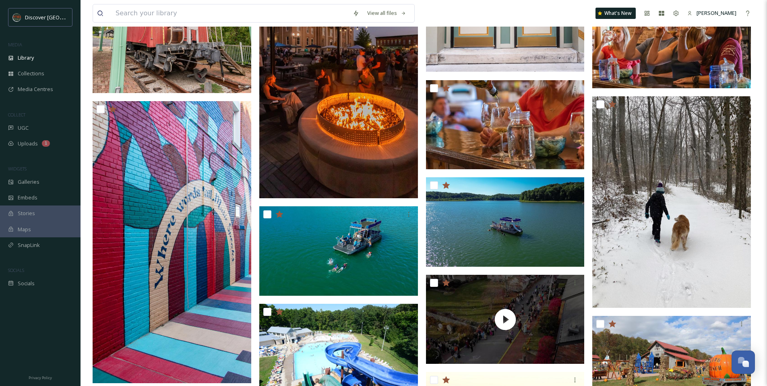
click at [381, 163] on img at bounding box center [338, 57] width 159 height 282
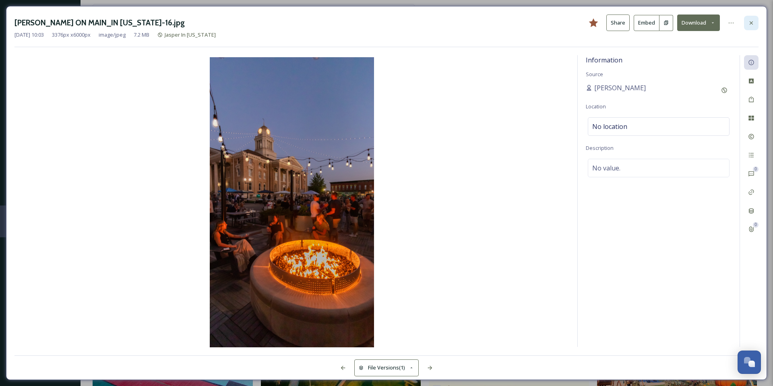
click at [753, 20] on icon at bounding box center [751, 23] width 6 height 6
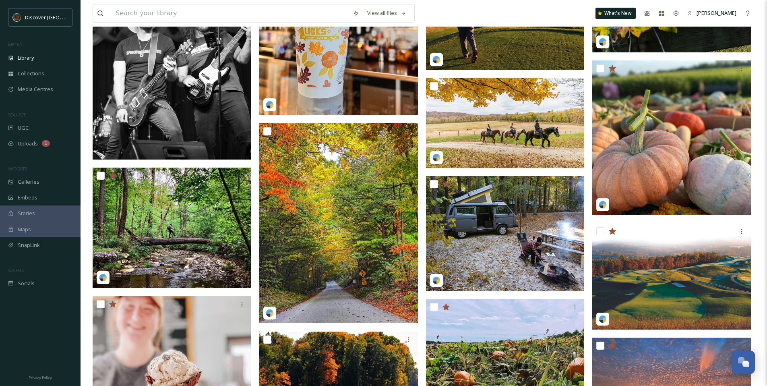
scroll to position [1452, 0]
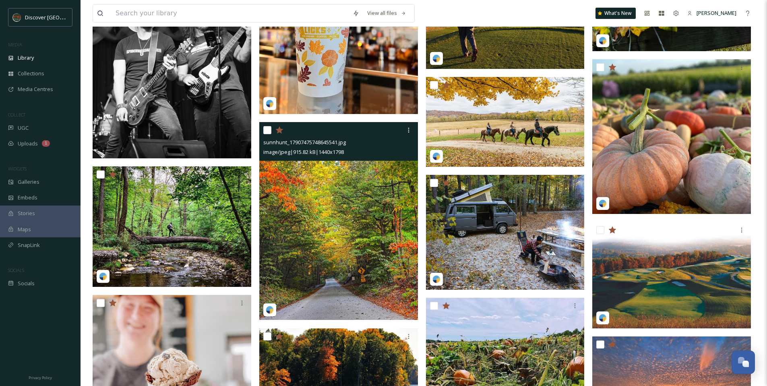
click at [357, 186] on img at bounding box center [338, 221] width 159 height 198
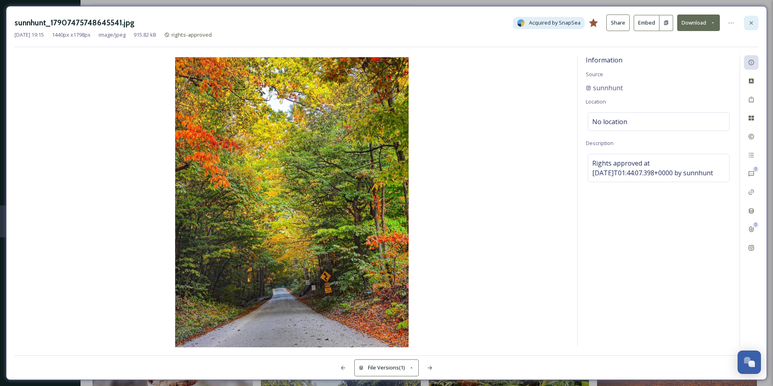
click at [745, 20] on div at bounding box center [751, 23] width 14 height 14
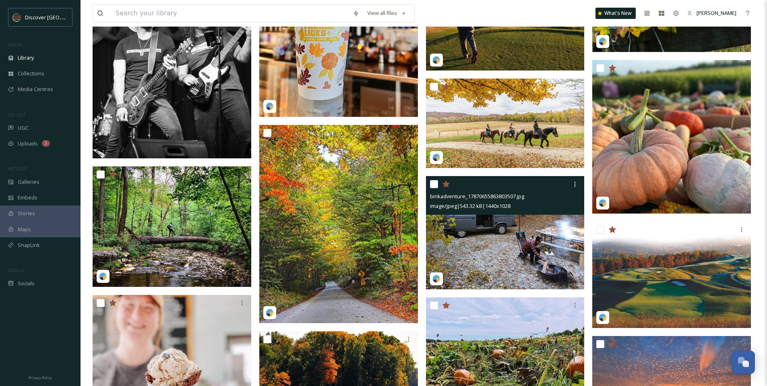
click at [471, 233] on img at bounding box center [505, 232] width 159 height 113
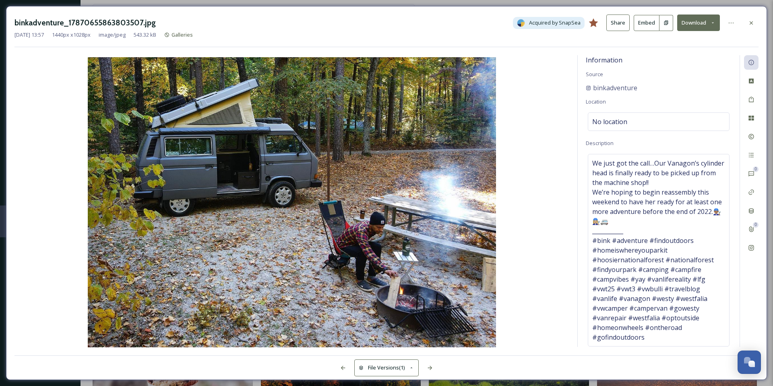
click at [695, 23] on button "Download" at bounding box center [698, 22] width 43 height 16
click at [693, 40] on span "Download Original (1440 x 1028)" at bounding box center [677, 41] width 76 height 8
click at [747, 25] on div at bounding box center [751, 23] width 14 height 14
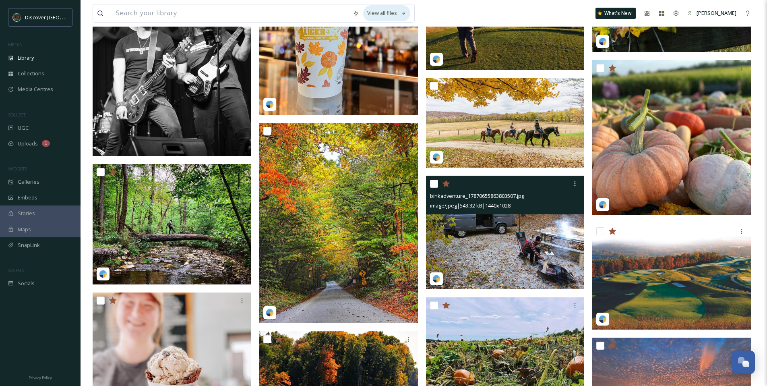
drag, startPoint x: 470, startPoint y: 12, endPoint x: 393, endPoint y: 16, distance: 77.8
click at [470, 12] on div "View all files What's New [PERSON_NAME]" at bounding box center [424, 13] width 662 height 27
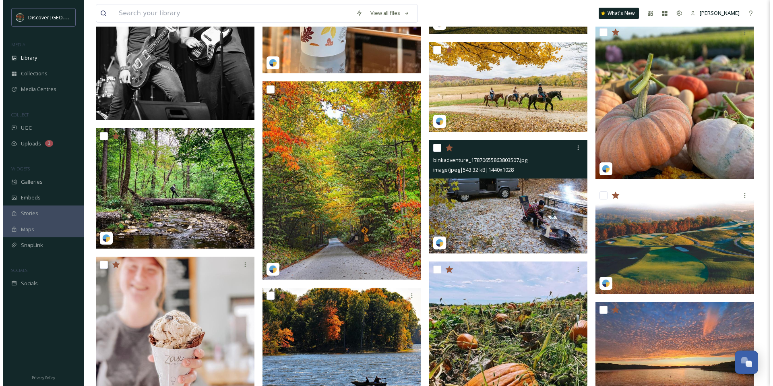
scroll to position [1593, 0]
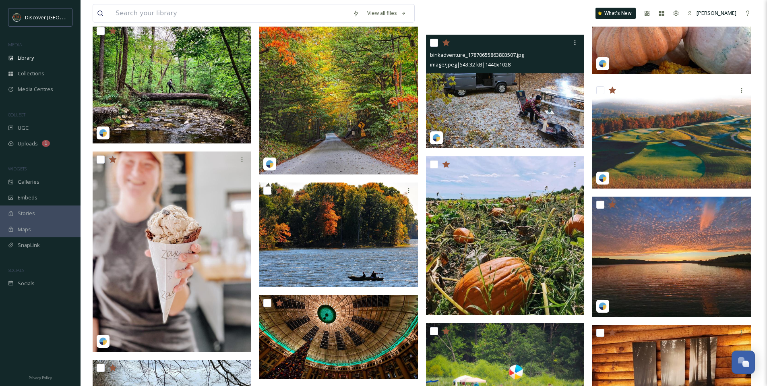
click at [491, 99] on img at bounding box center [505, 91] width 159 height 113
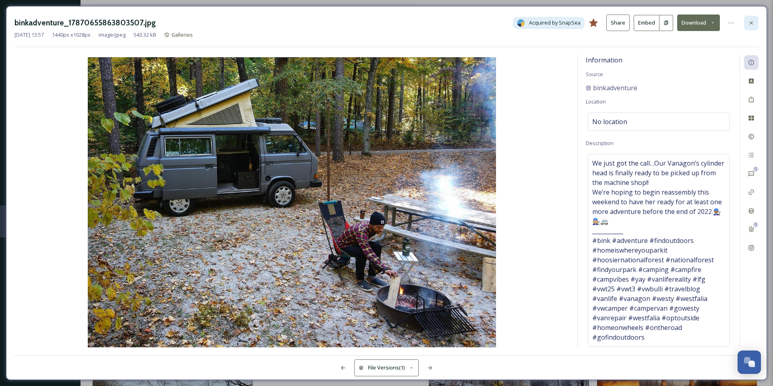
click at [751, 25] on icon at bounding box center [751, 23] width 6 height 6
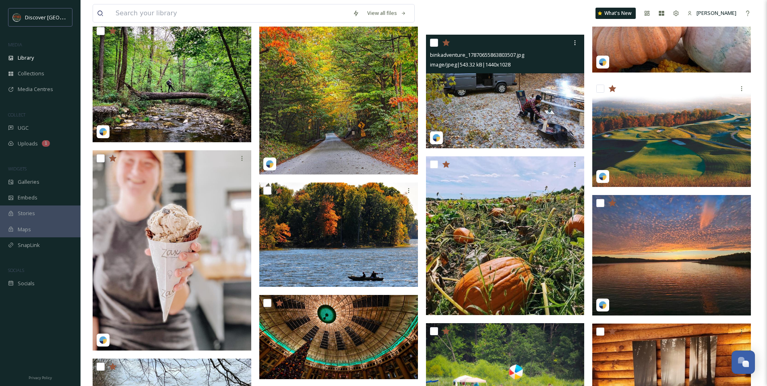
click at [463, 103] on img at bounding box center [505, 91] width 159 height 113
